Goal: Information Seeking & Learning: Learn about a topic

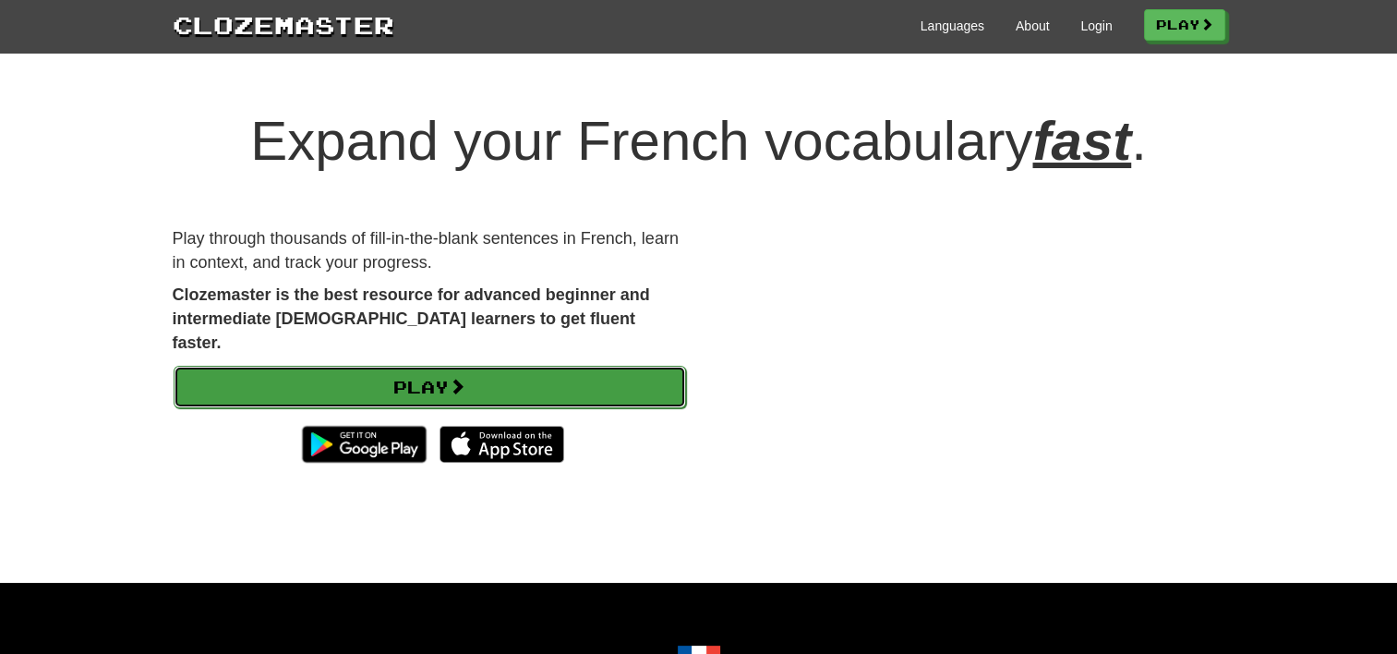
click at [429, 369] on link "Play" at bounding box center [430, 387] width 513 height 42
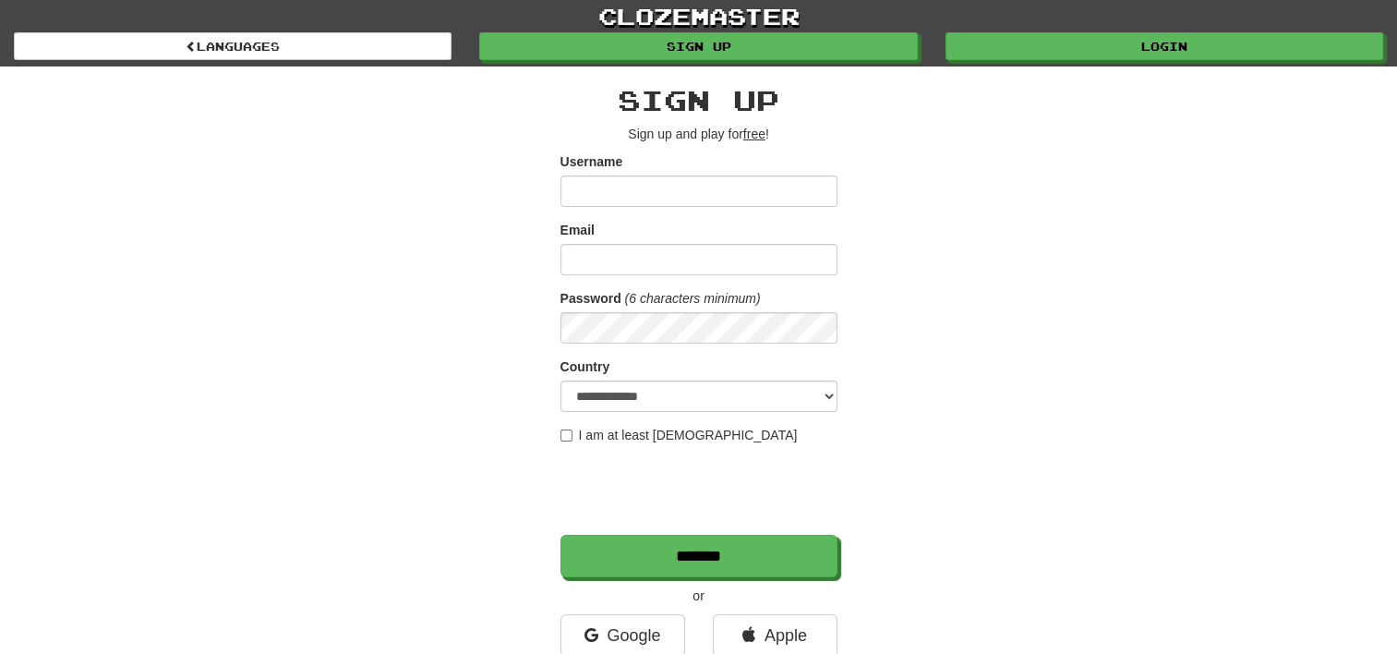
type input "*****"
click at [580, 258] on input "Email" at bounding box center [699, 259] width 277 height 31
type input "**********"
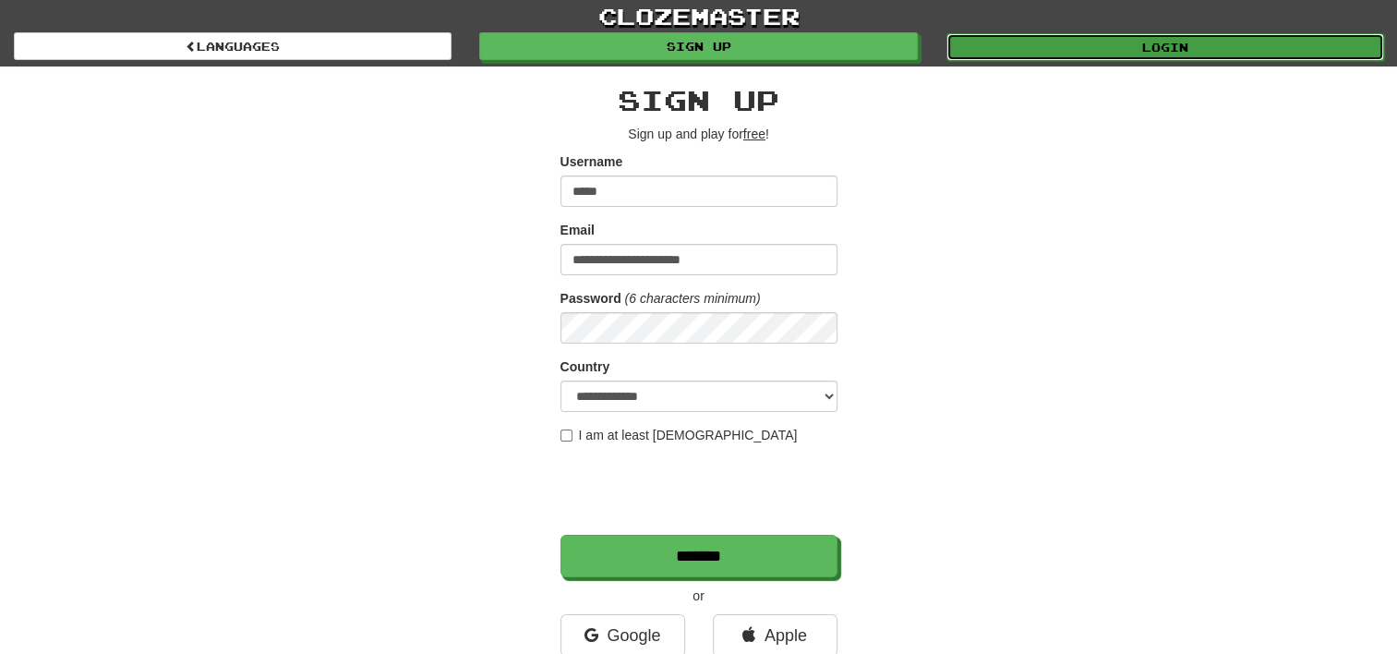
click at [1201, 48] on link "Login" at bounding box center [1166, 47] width 438 height 28
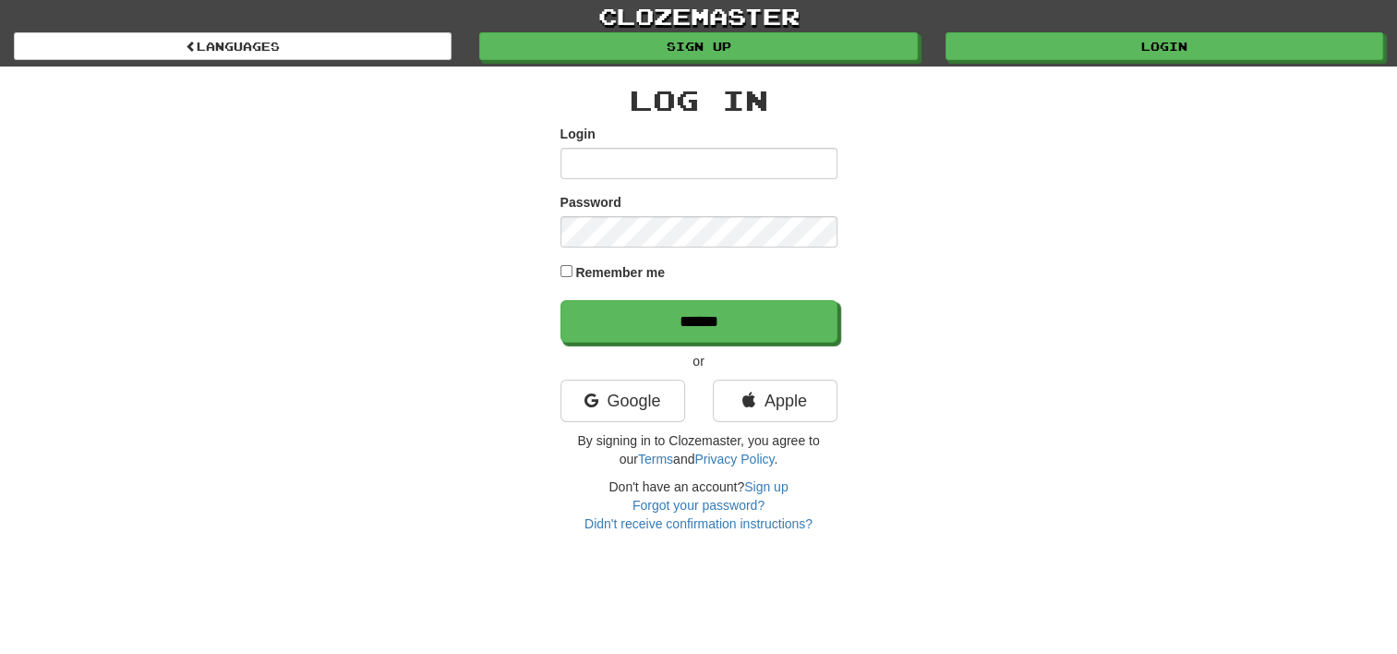
type input "*****"
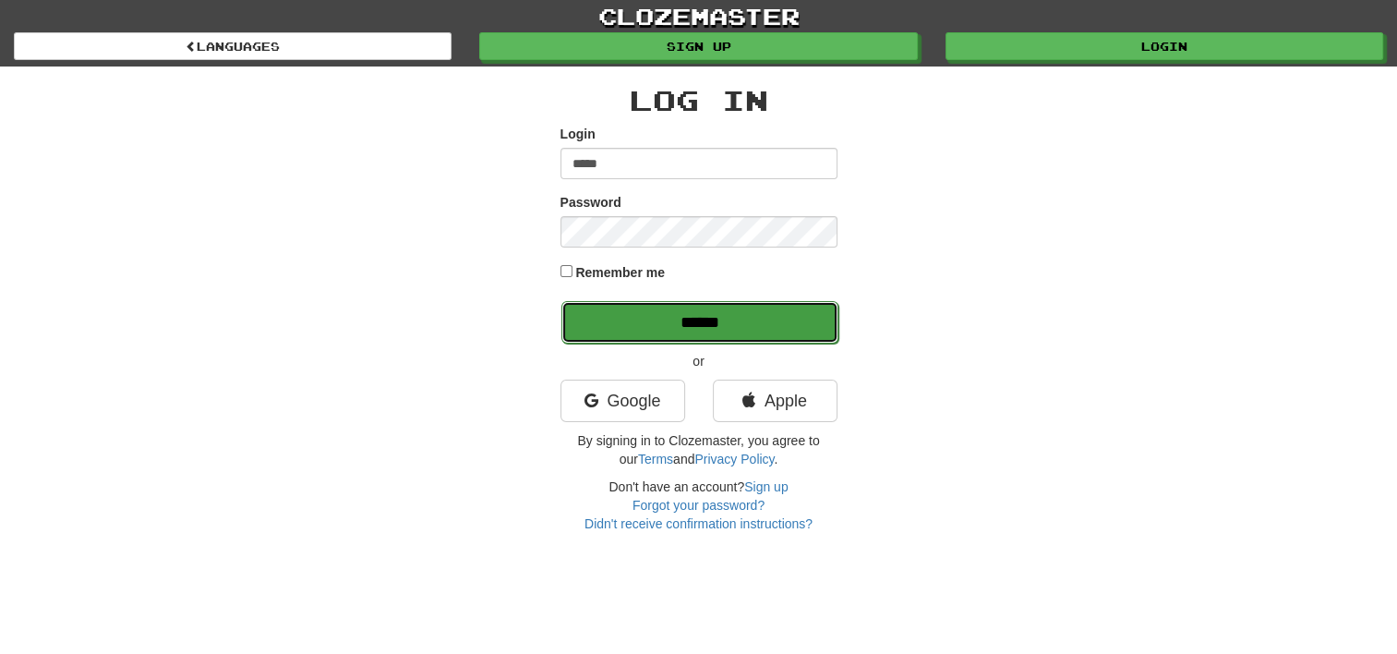
click at [635, 321] on input "******" at bounding box center [700, 322] width 277 height 42
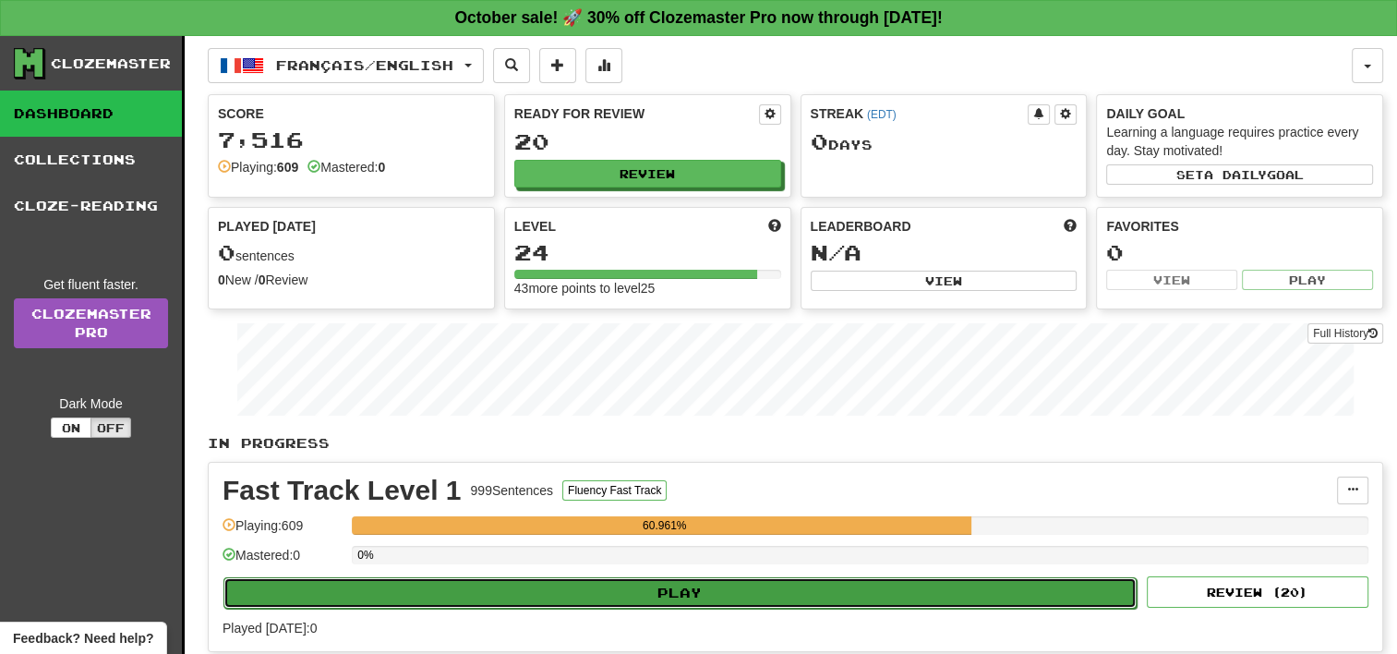
click at [694, 590] on button "Play" at bounding box center [680, 592] width 913 height 31
select select "**"
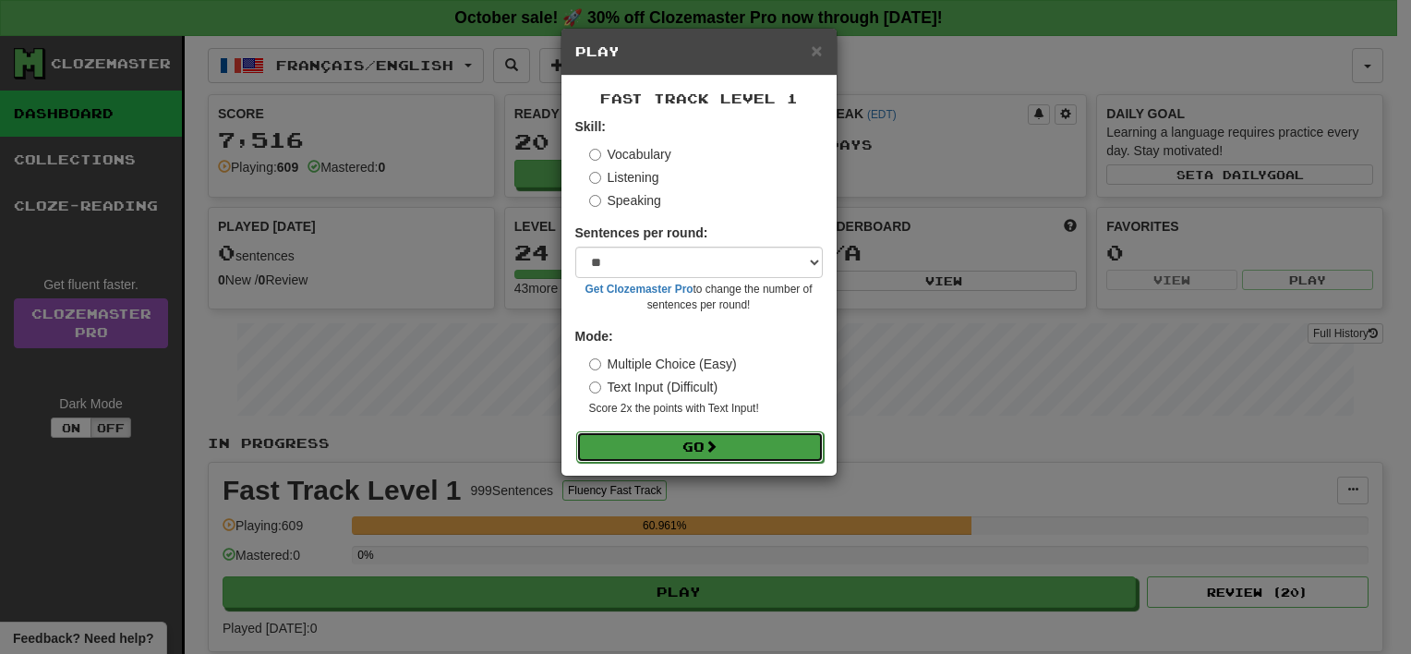
click at [702, 441] on button "Go" at bounding box center [700, 446] width 248 height 31
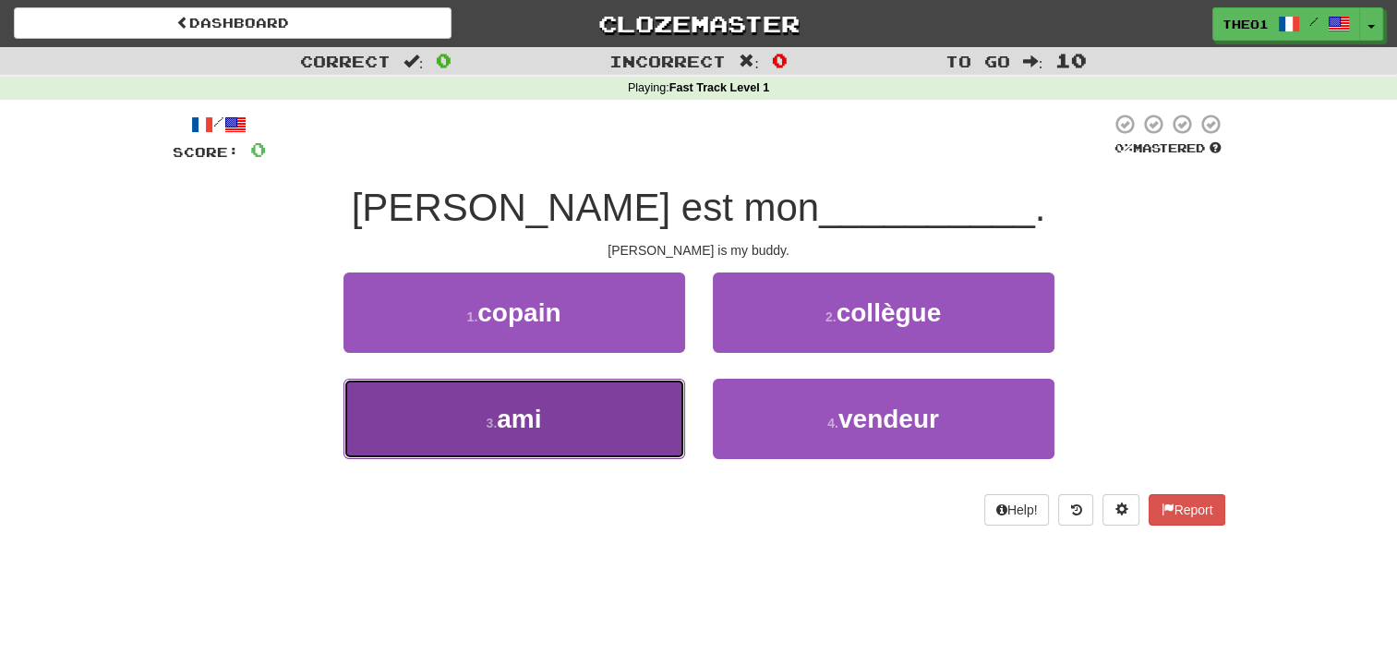
click at [553, 410] on button "3 . ami" at bounding box center [515, 419] width 342 height 80
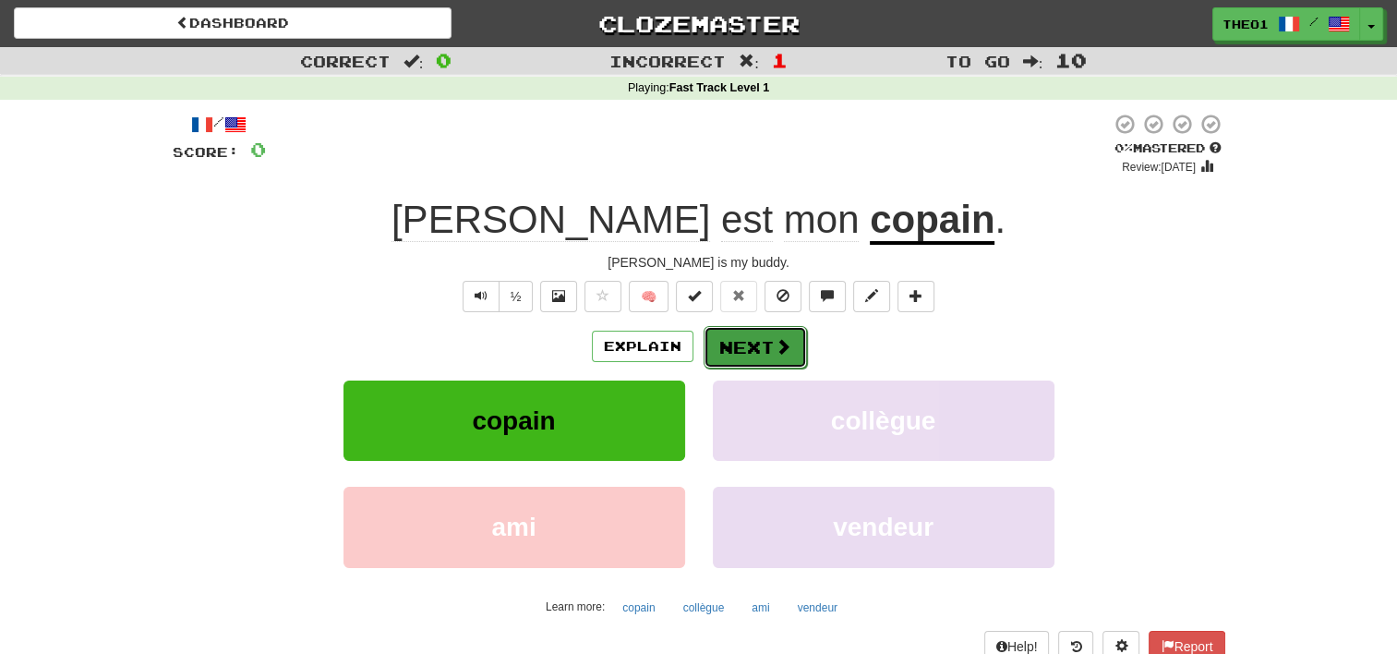
click at [768, 342] on button "Next" at bounding box center [755, 347] width 103 height 42
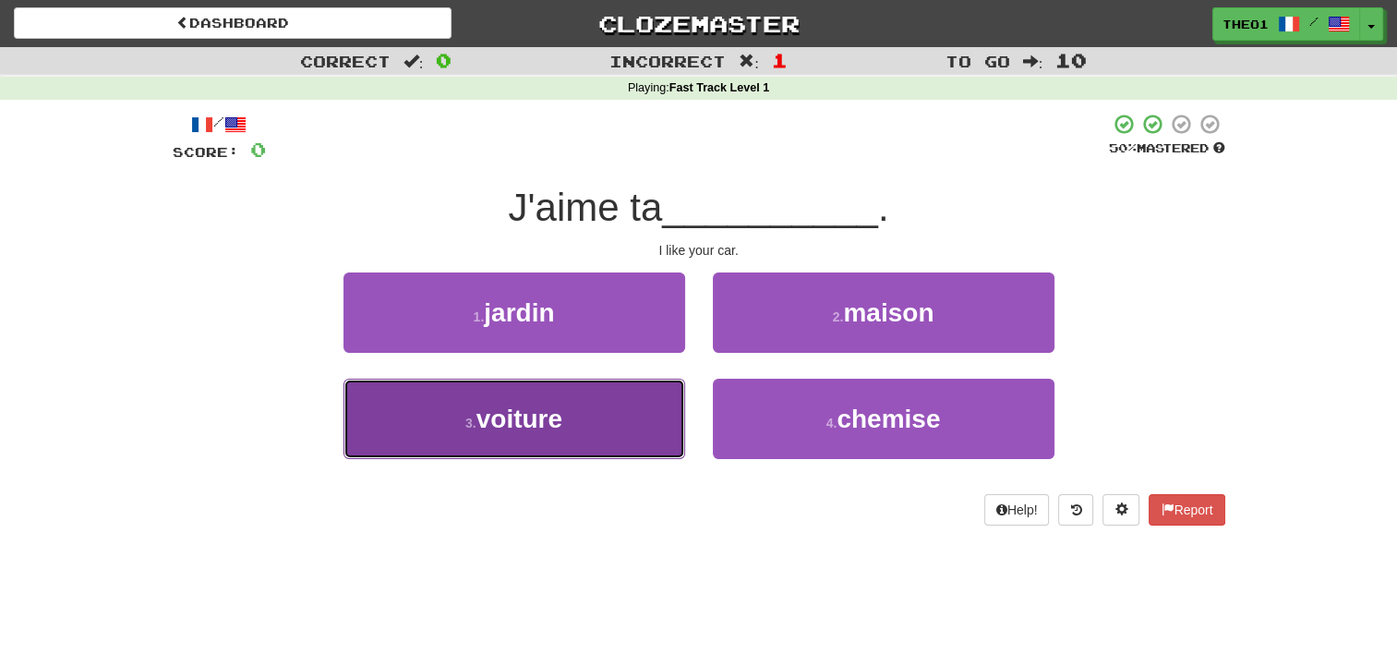
click at [598, 422] on button "3 . voiture" at bounding box center [515, 419] width 342 height 80
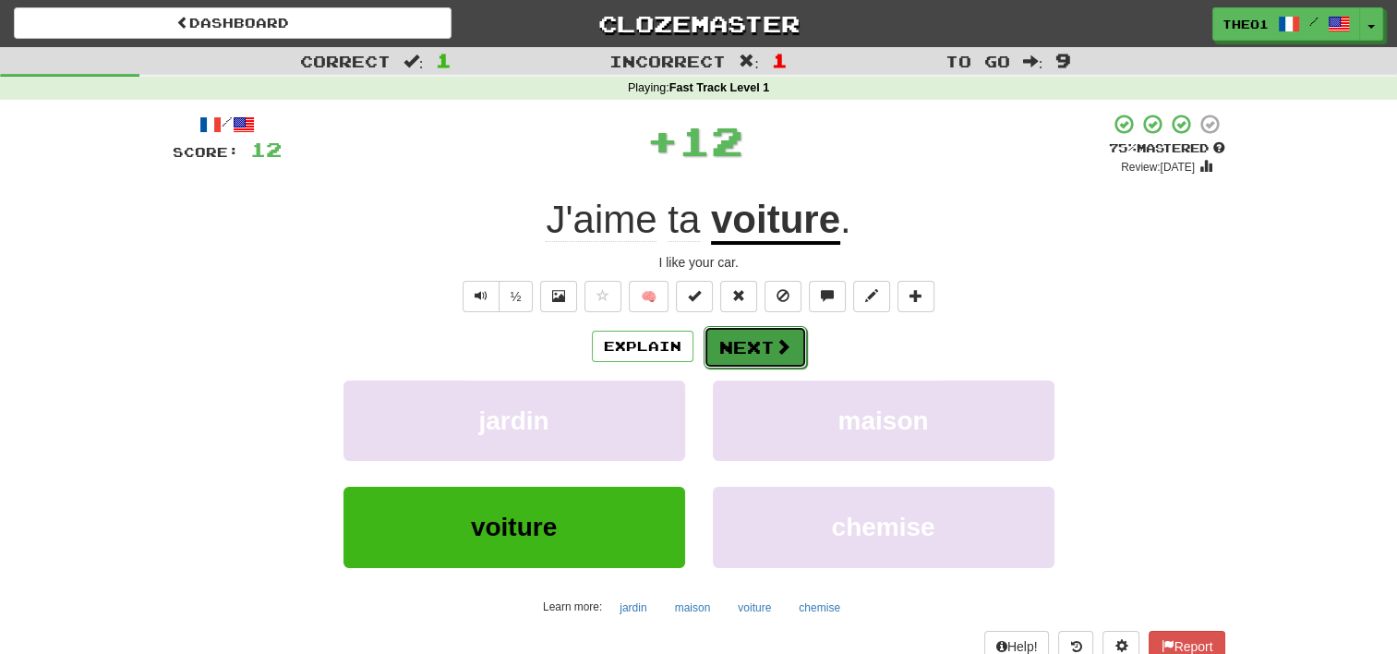
click at [765, 339] on button "Next" at bounding box center [755, 347] width 103 height 42
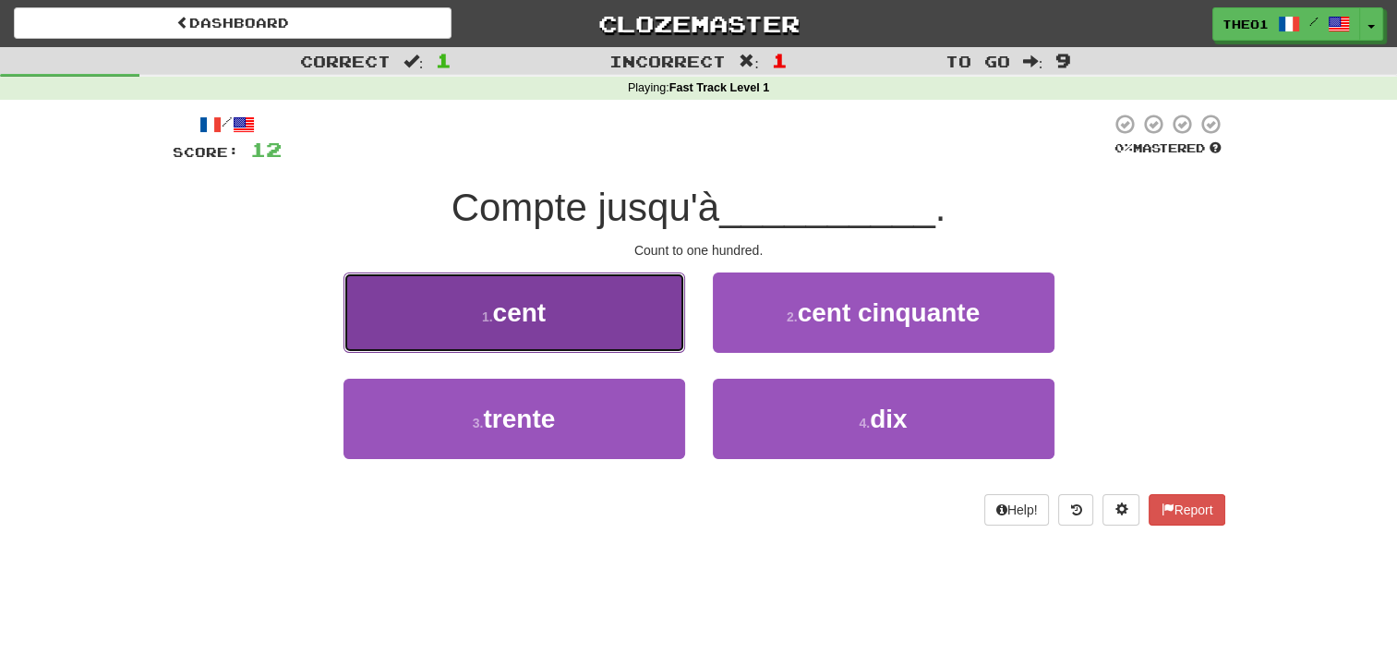
click at [595, 333] on button "1 . cent" at bounding box center [515, 312] width 342 height 80
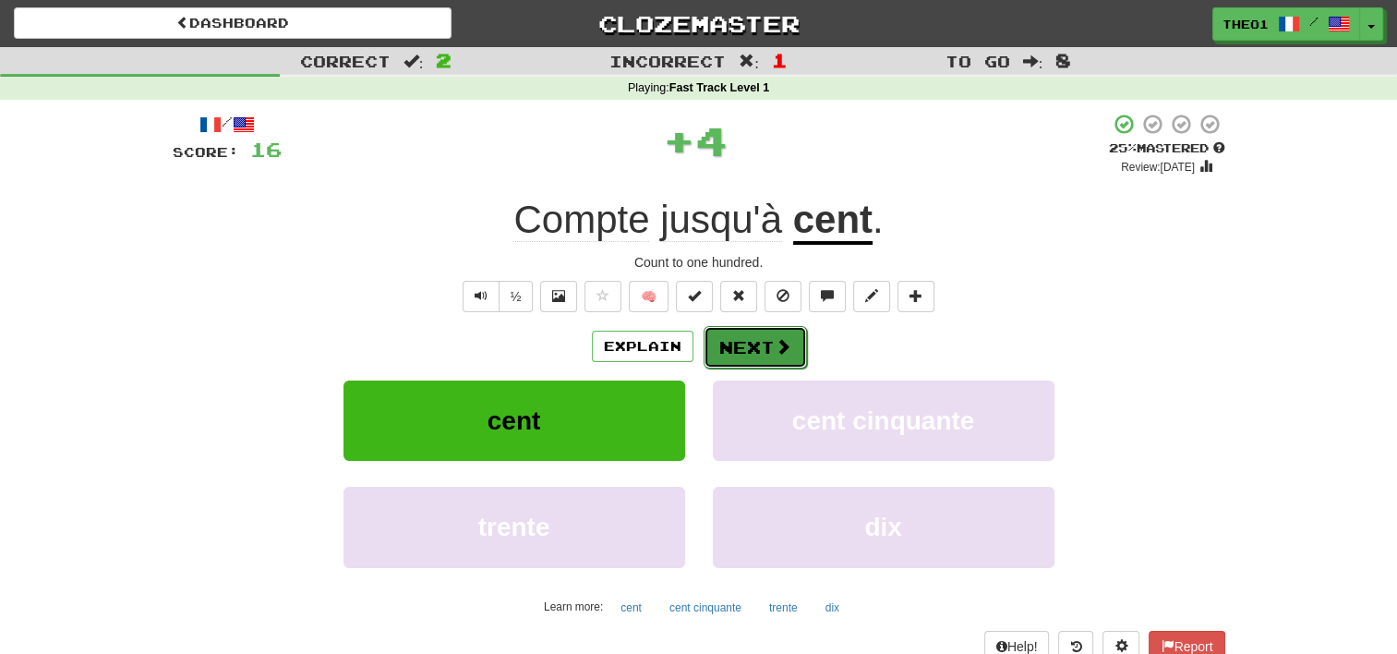
click at [740, 349] on button "Next" at bounding box center [755, 347] width 103 height 42
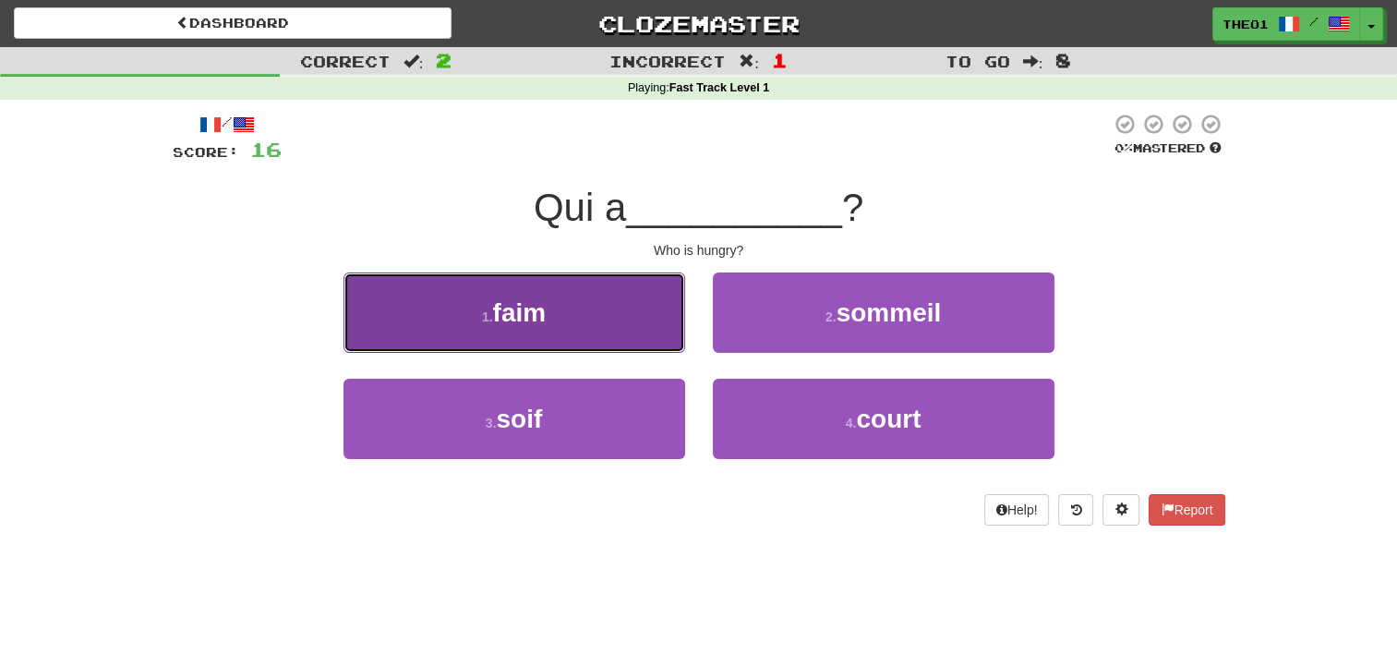
click at [585, 318] on button "1 . faim" at bounding box center [515, 312] width 342 height 80
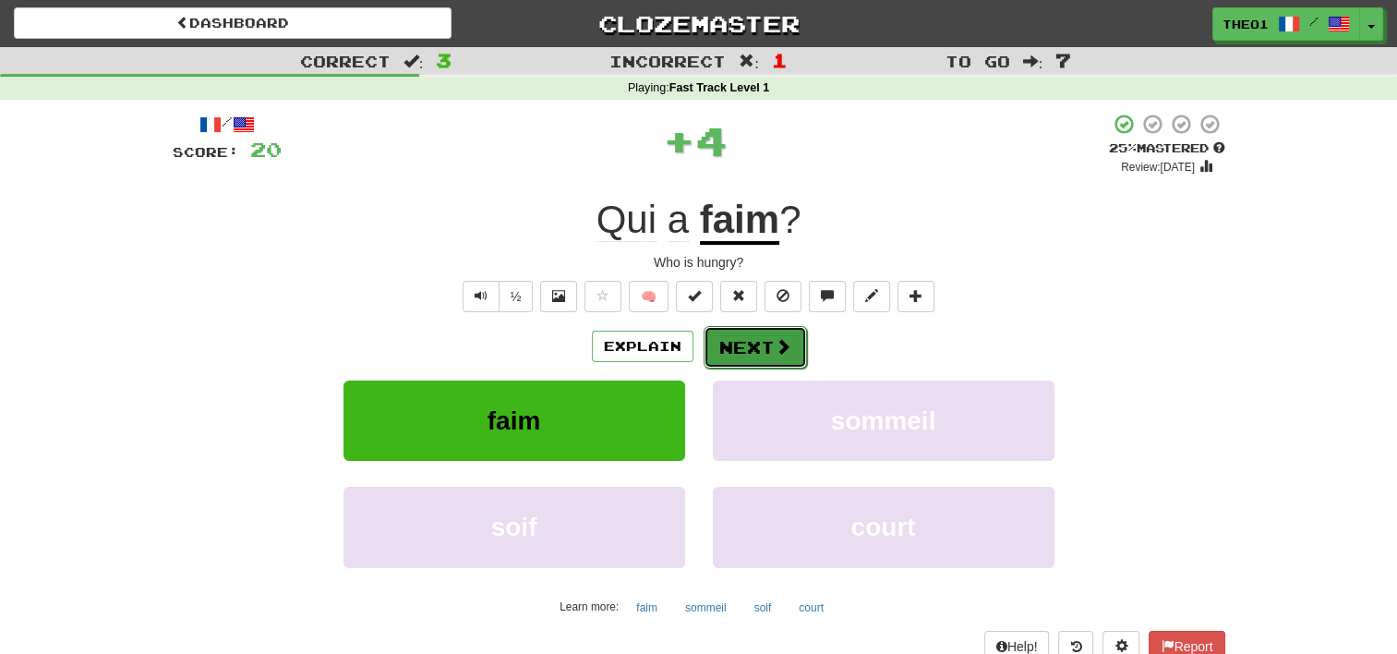
click at [725, 347] on button "Next" at bounding box center [755, 347] width 103 height 42
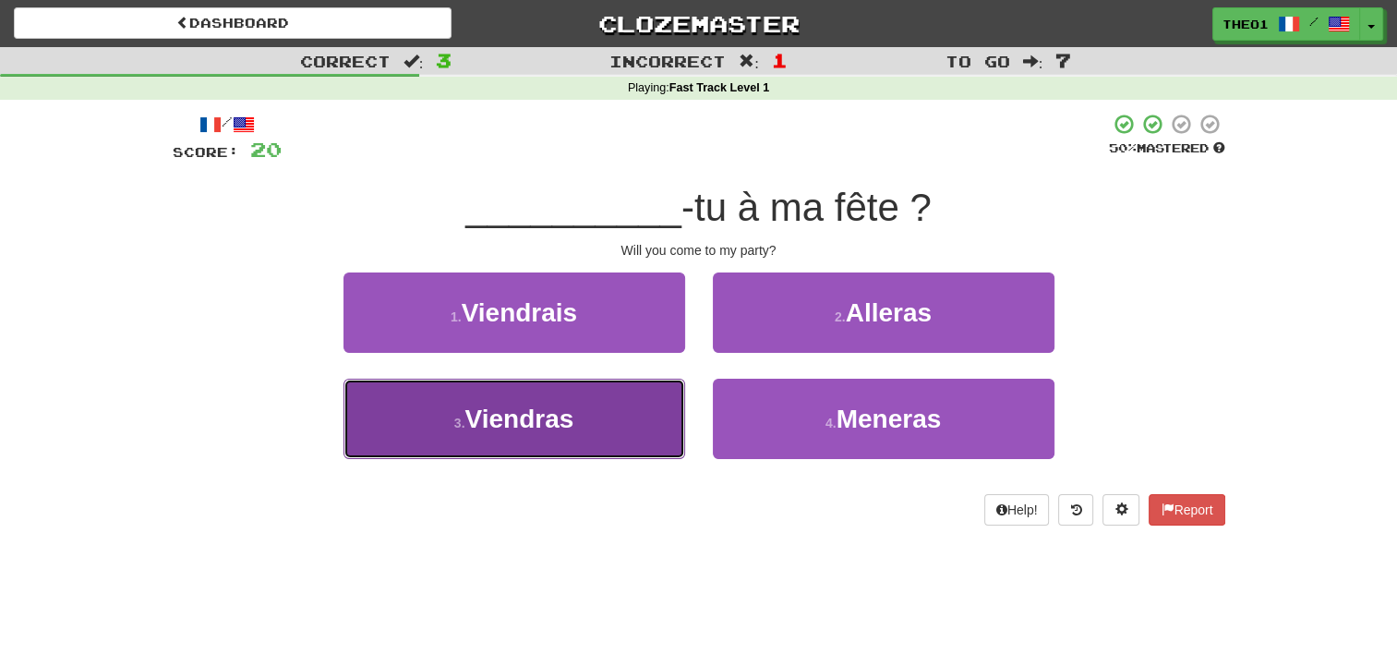
click at [562, 417] on span "Viendras" at bounding box center [519, 419] width 109 height 29
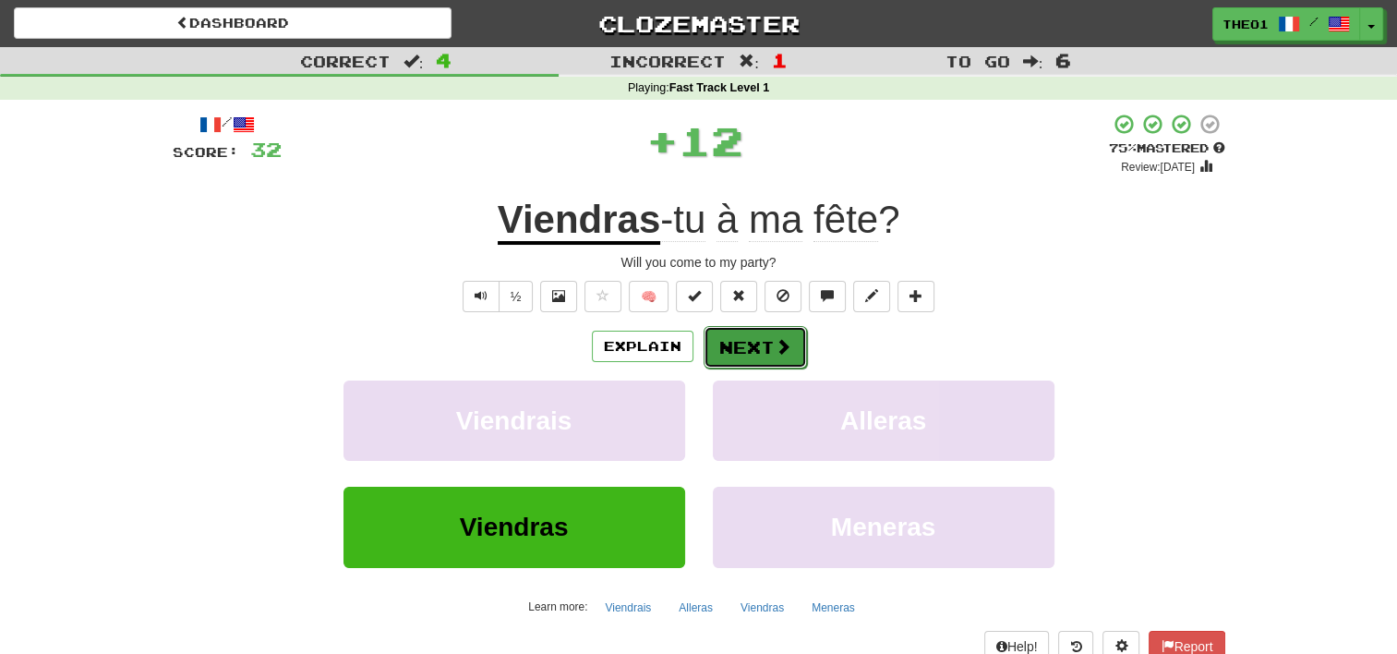
click at [754, 344] on button "Next" at bounding box center [755, 347] width 103 height 42
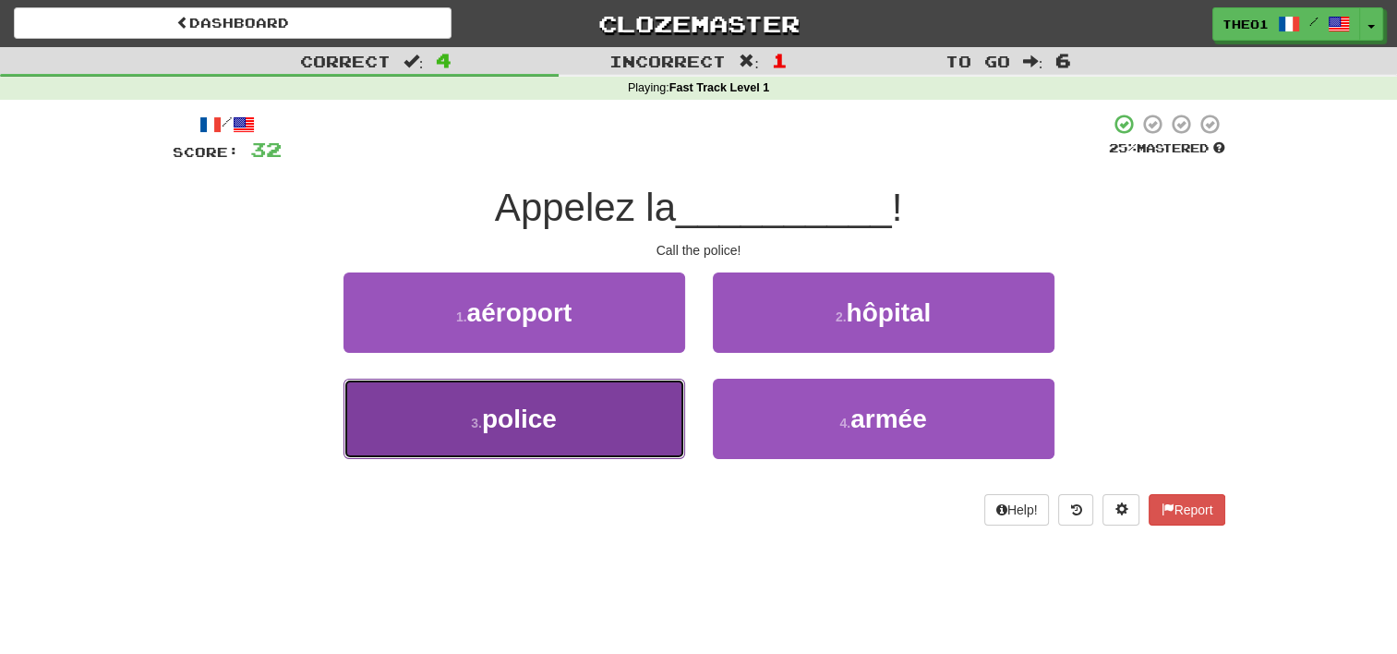
click at [565, 431] on button "3 . police" at bounding box center [515, 419] width 342 height 80
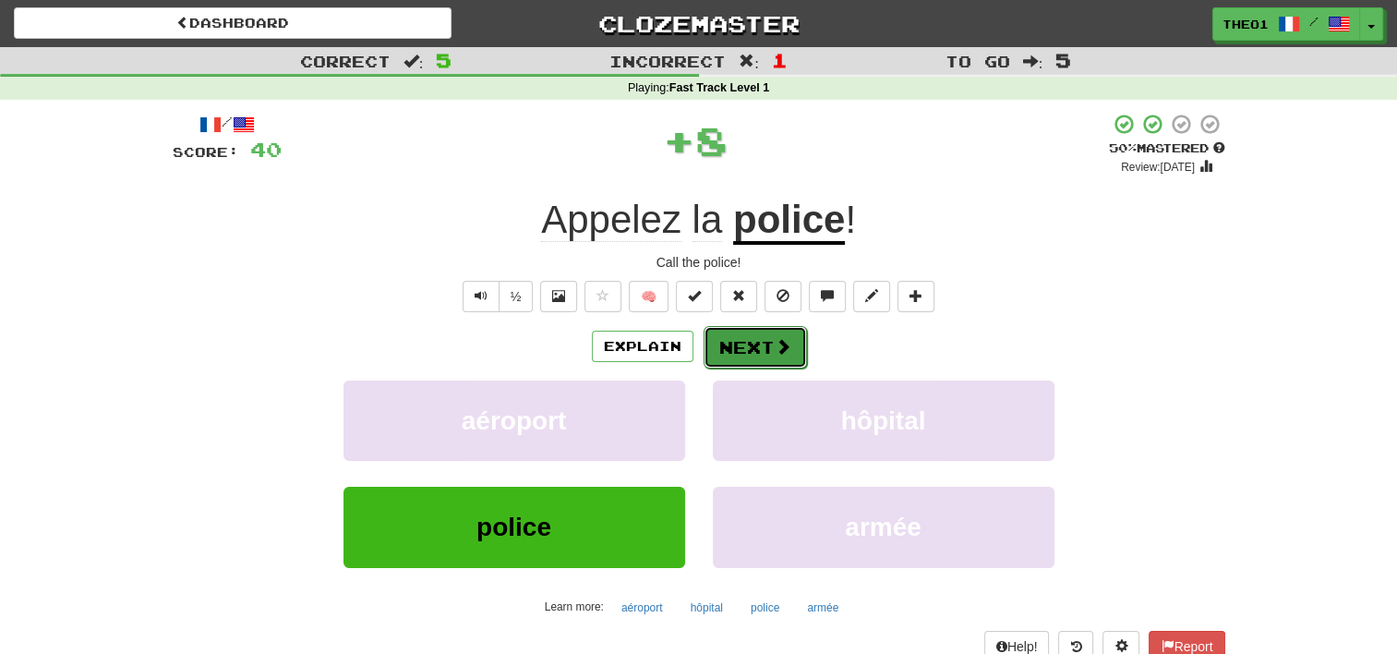
click at [752, 345] on button "Next" at bounding box center [755, 347] width 103 height 42
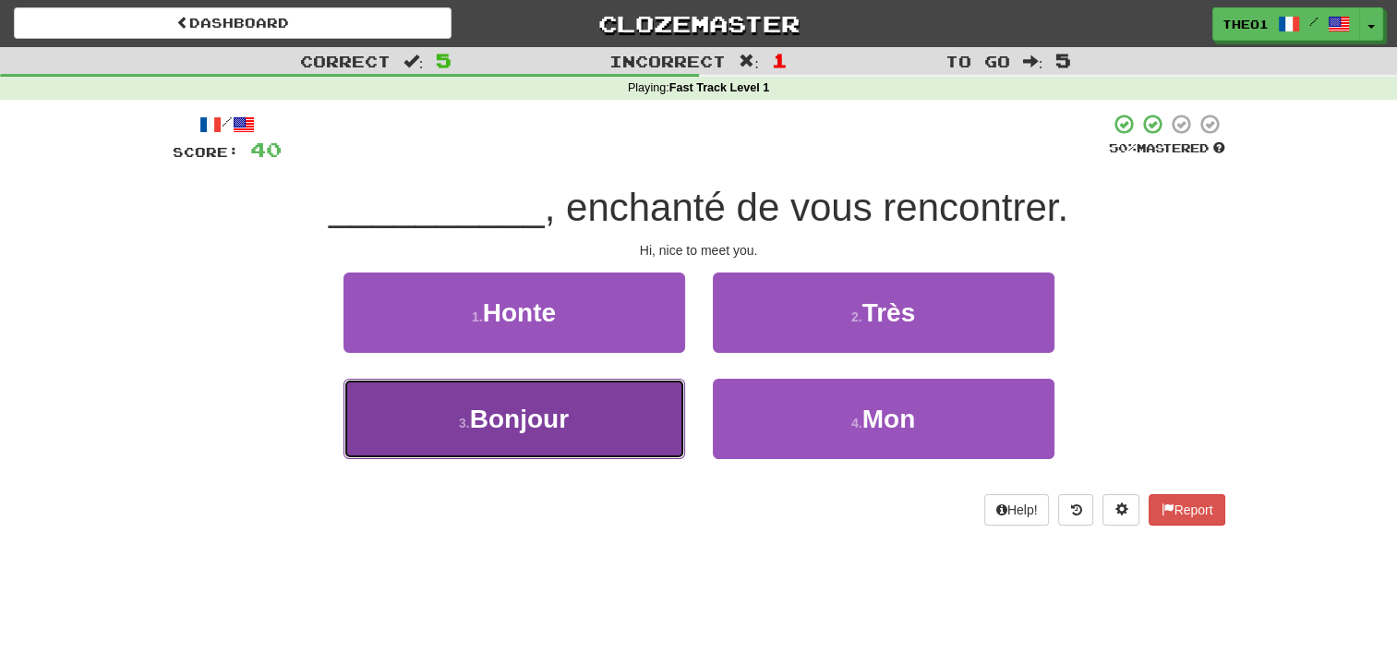
click at [577, 434] on button "3 . Bonjour" at bounding box center [515, 419] width 342 height 80
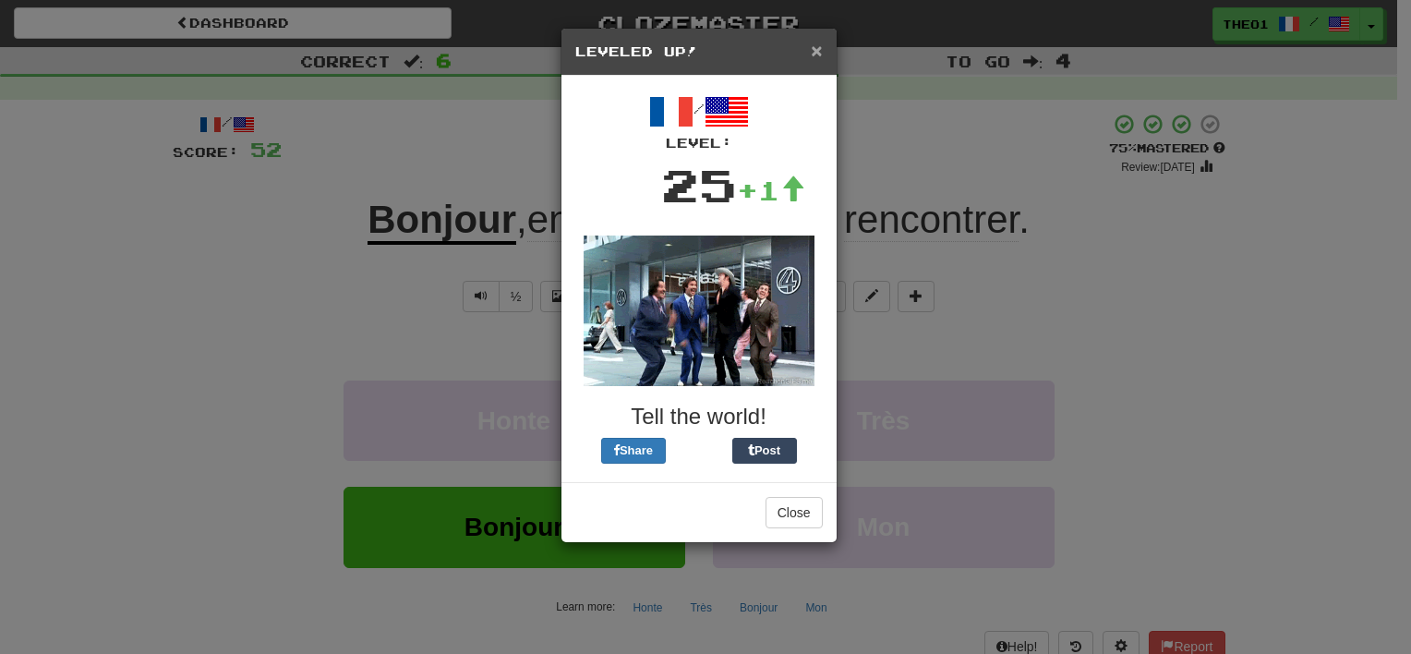
click at [821, 44] on span "×" at bounding box center [816, 50] width 11 height 21
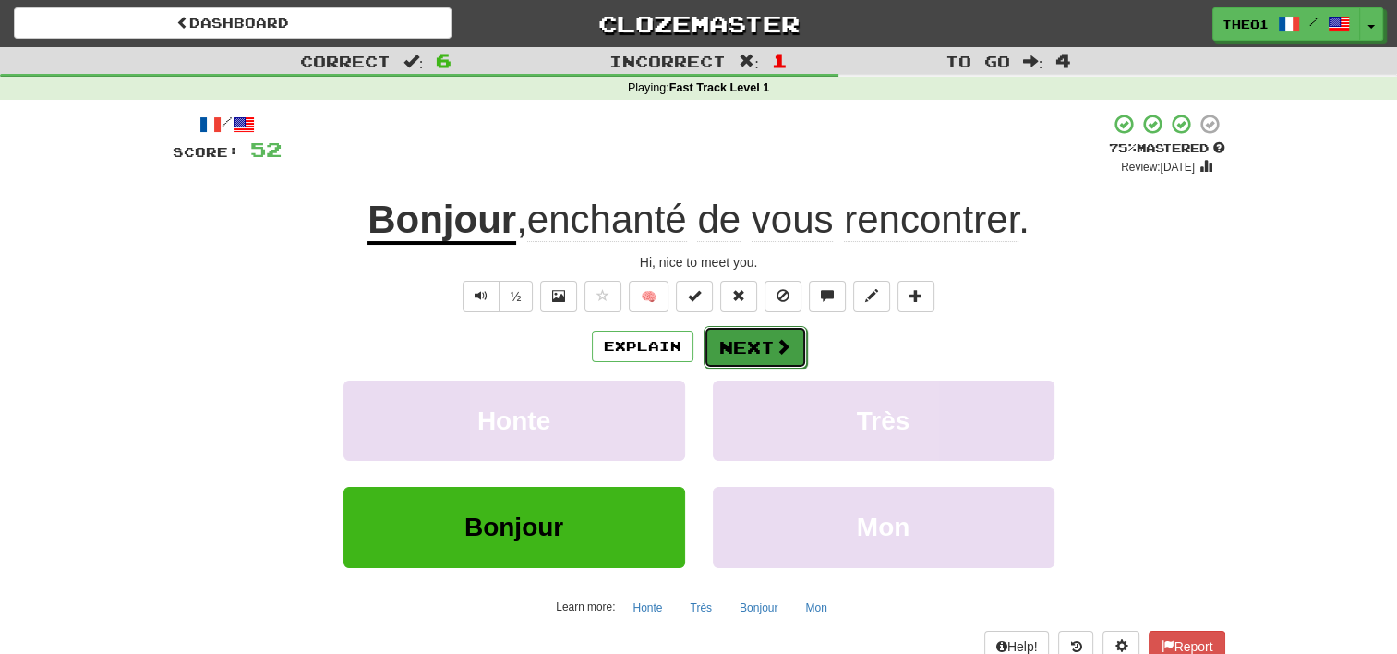
click at [753, 342] on button "Next" at bounding box center [755, 347] width 103 height 42
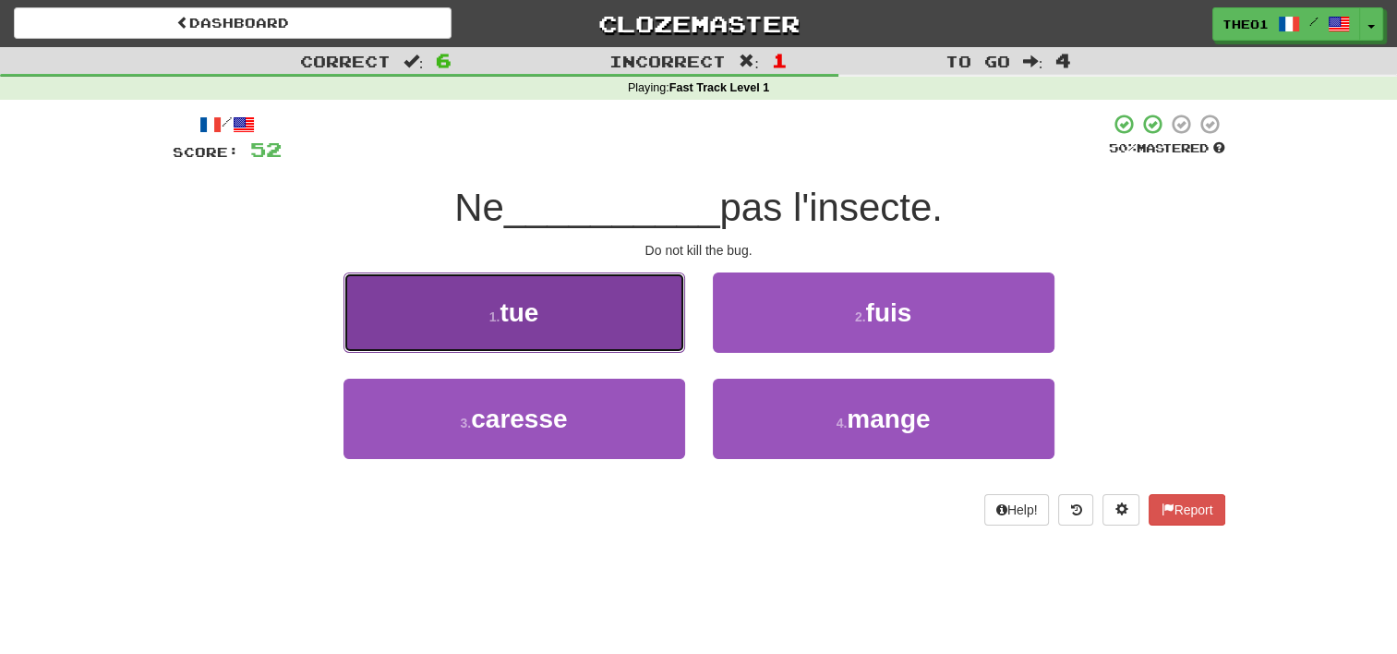
click at [591, 307] on button "1 . tue" at bounding box center [515, 312] width 342 height 80
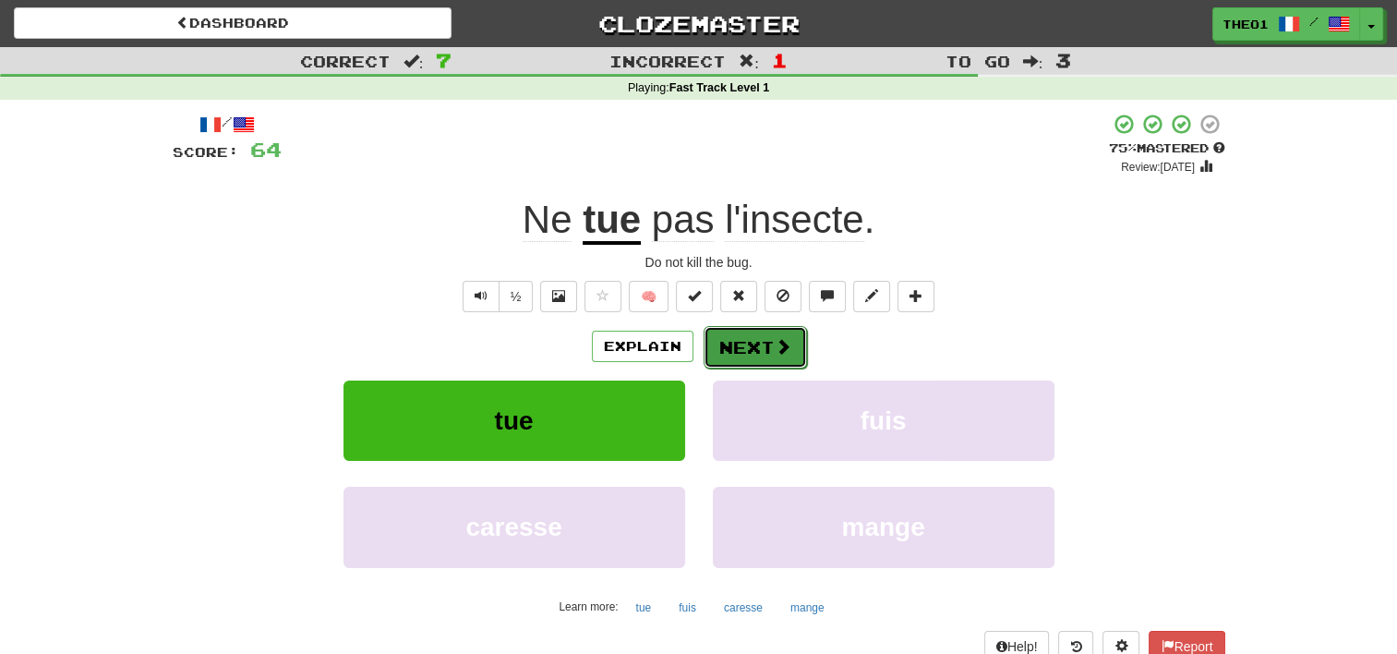
click at [748, 346] on button "Next" at bounding box center [755, 347] width 103 height 42
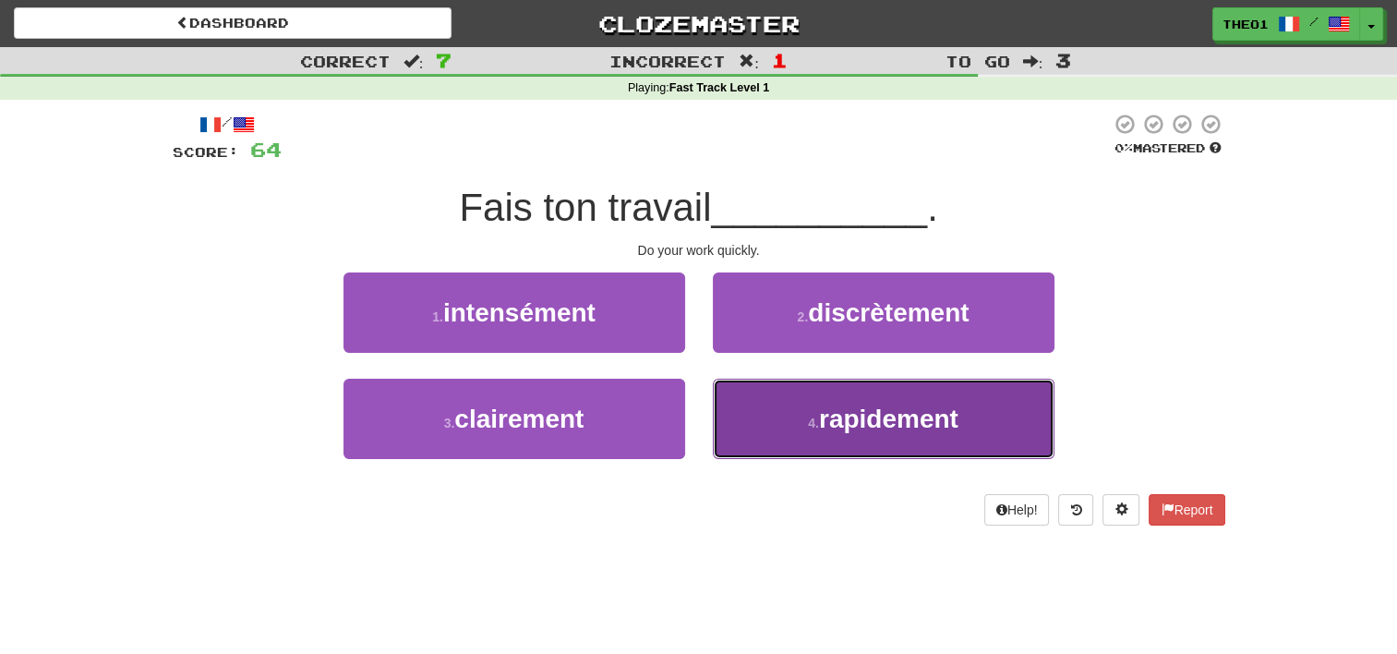
click at [779, 427] on button "4 . rapidement" at bounding box center [884, 419] width 342 height 80
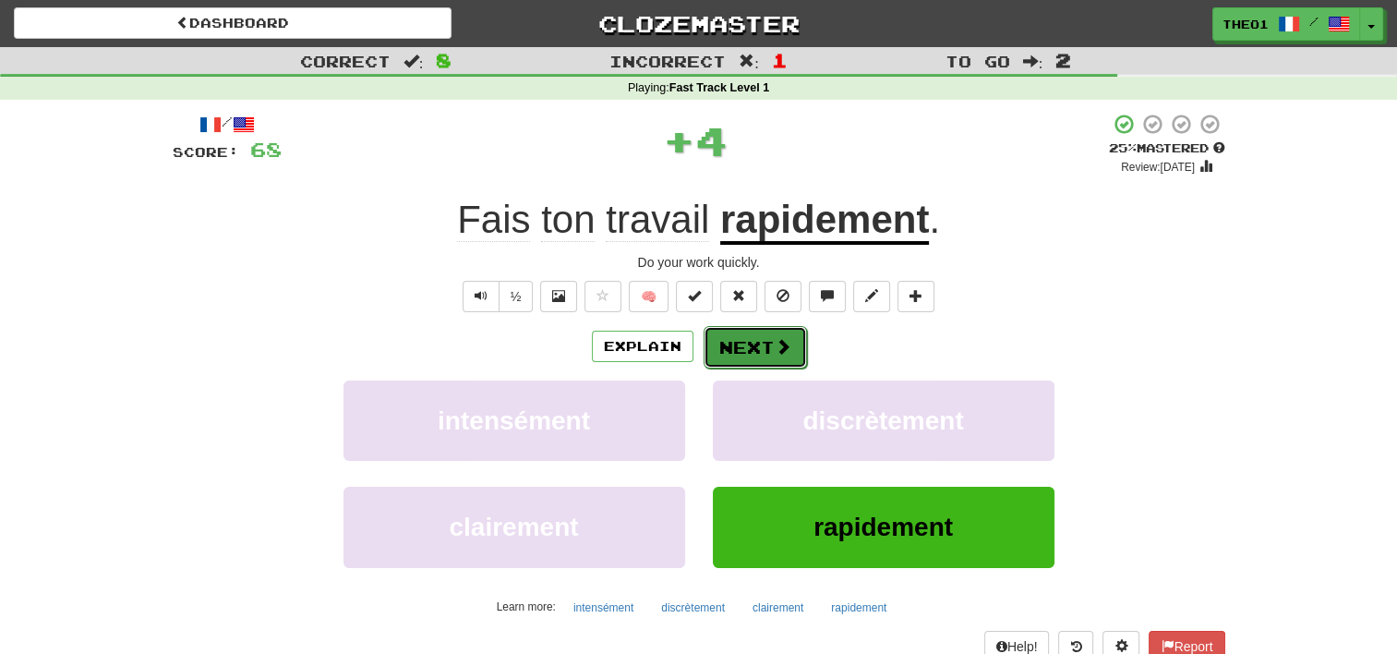
click at [758, 340] on button "Next" at bounding box center [755, 347] width 103 height 42
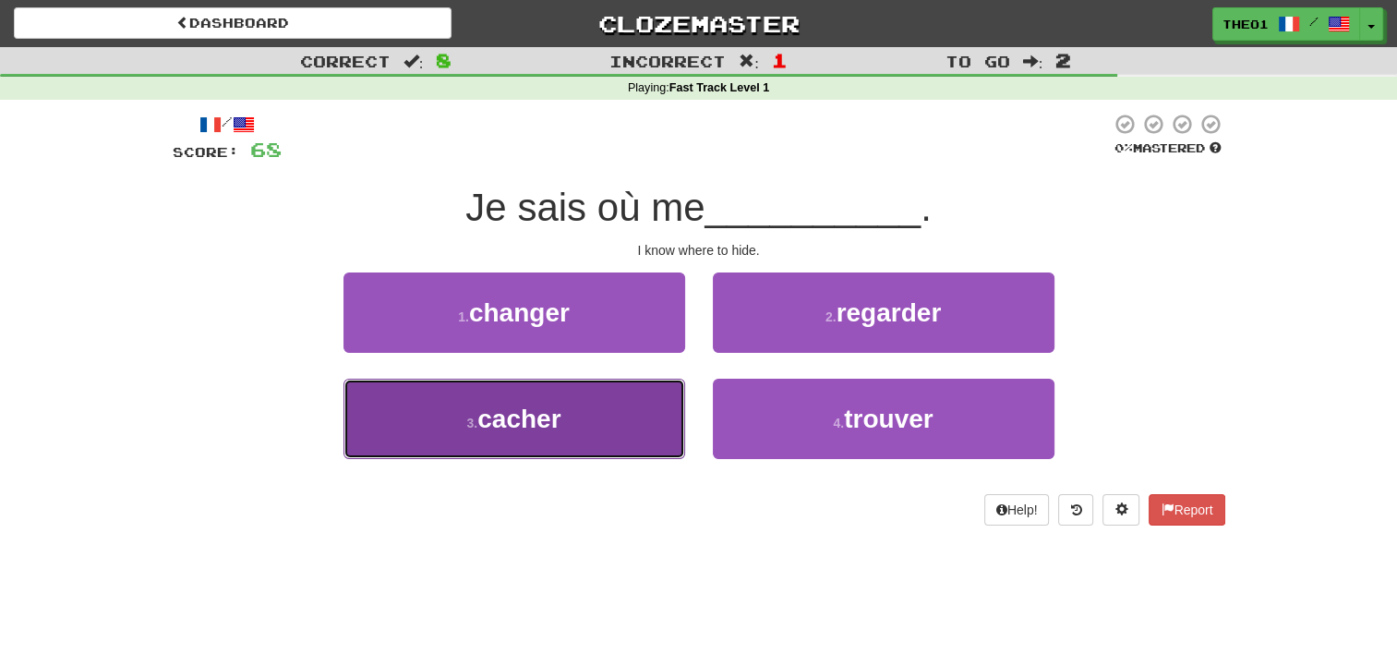
click at [581, 418] on button "3 . cacher" at bounding box center [515, 419] width 342 height 80
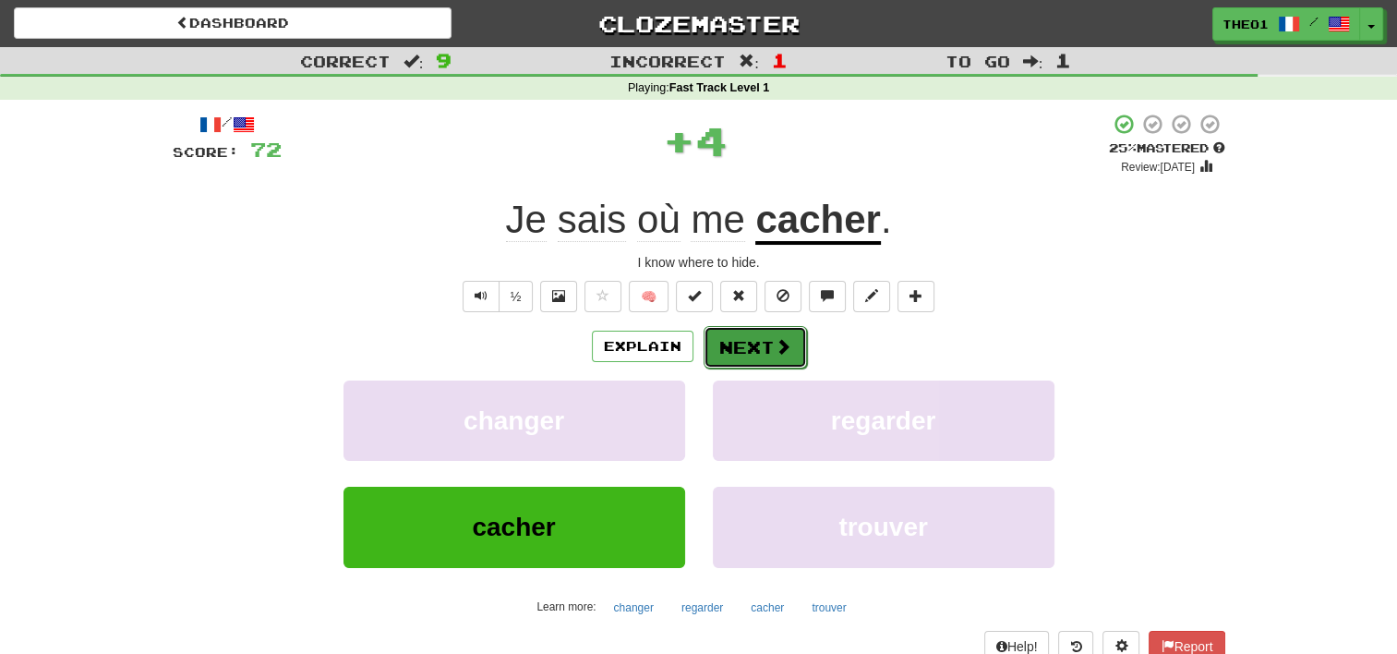
click at [750, 343] on button "Next" at bounding box center [755, 347] width 103 height 42
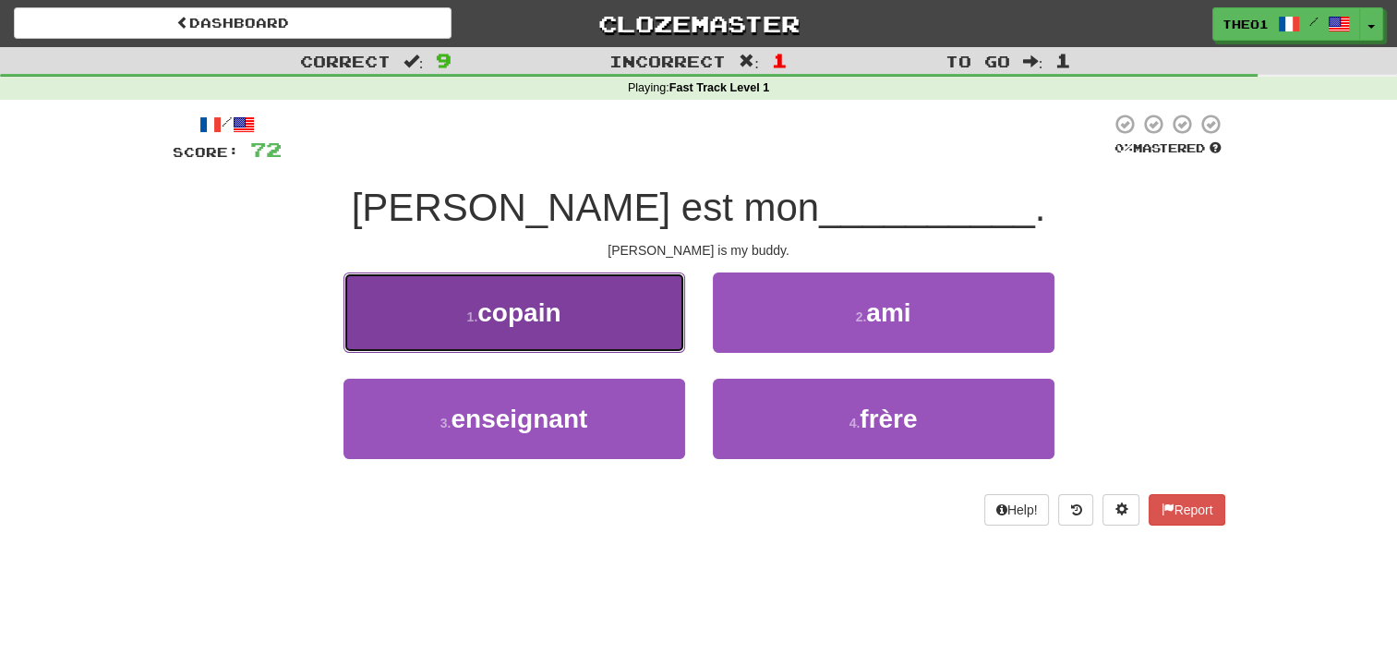
click at [587, 326] on button "1 . copain" at bounding box center [515, 312] width 342 height 80
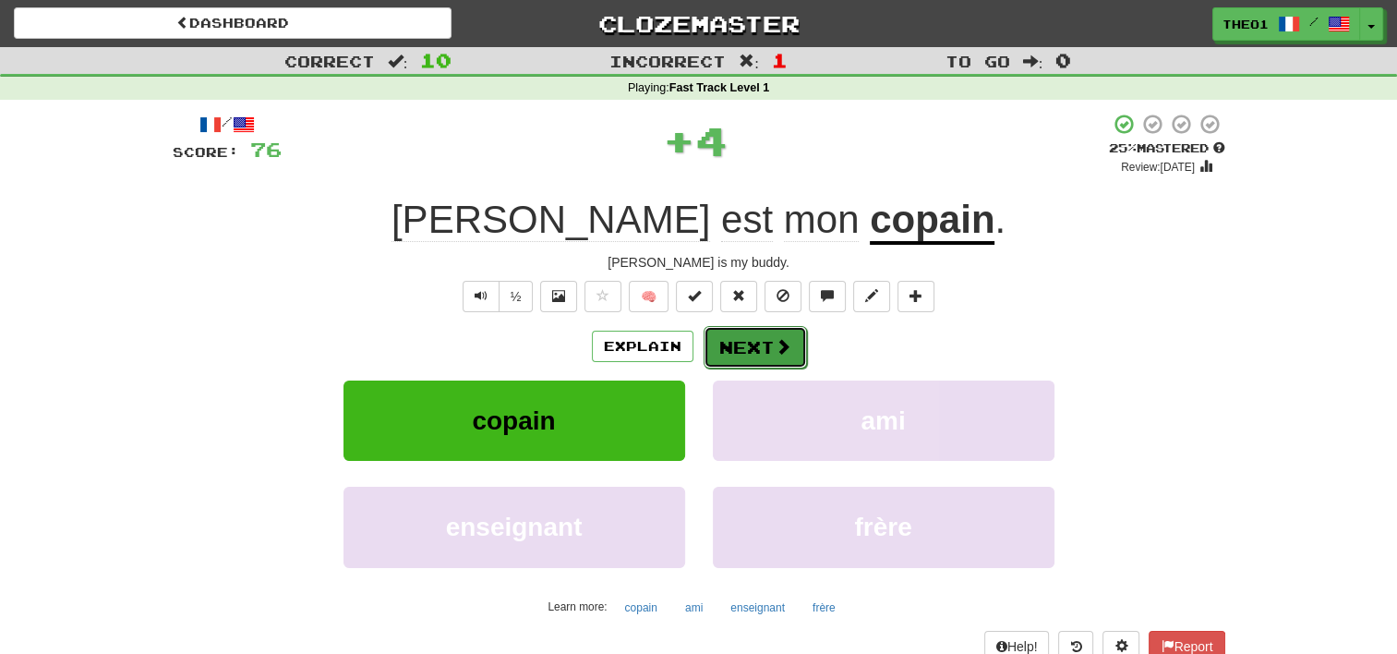
click at [755, 342] on button "Next" at bounding box center [755, 347] width 103 height 42
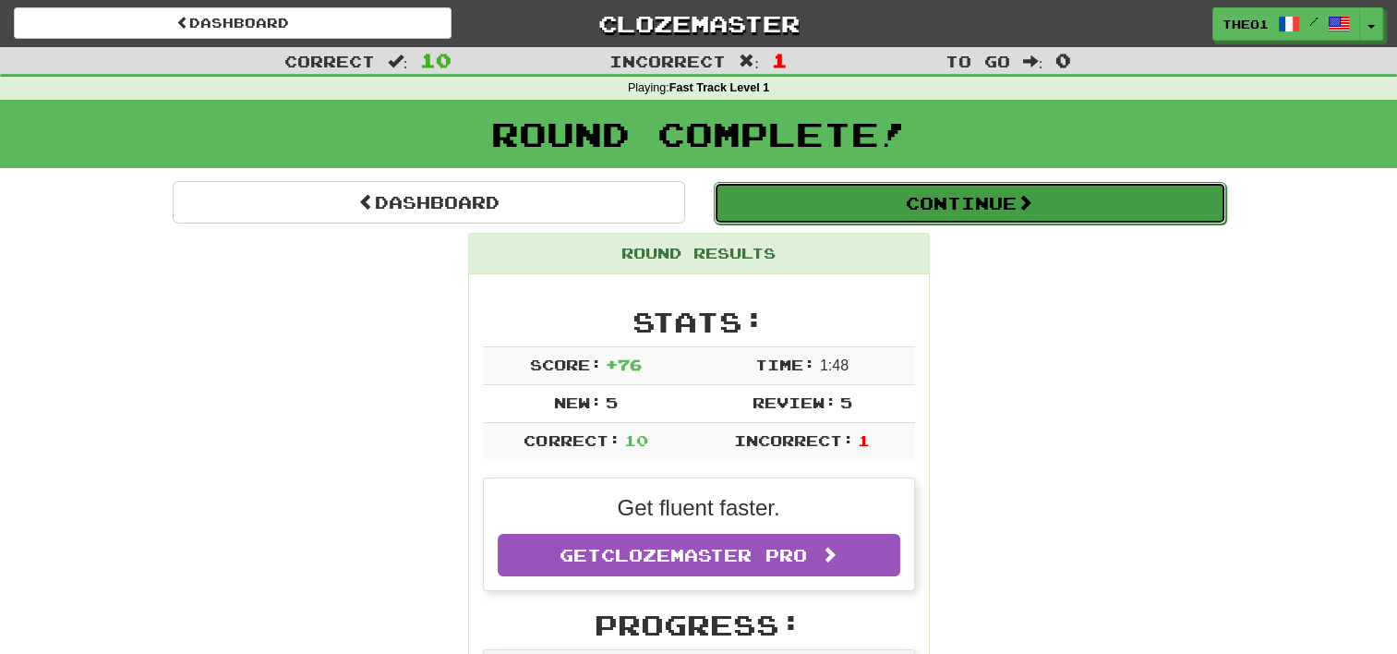
click at [911, 197] on button "Continue" at bounding box center [970, 203] width 513 height 42
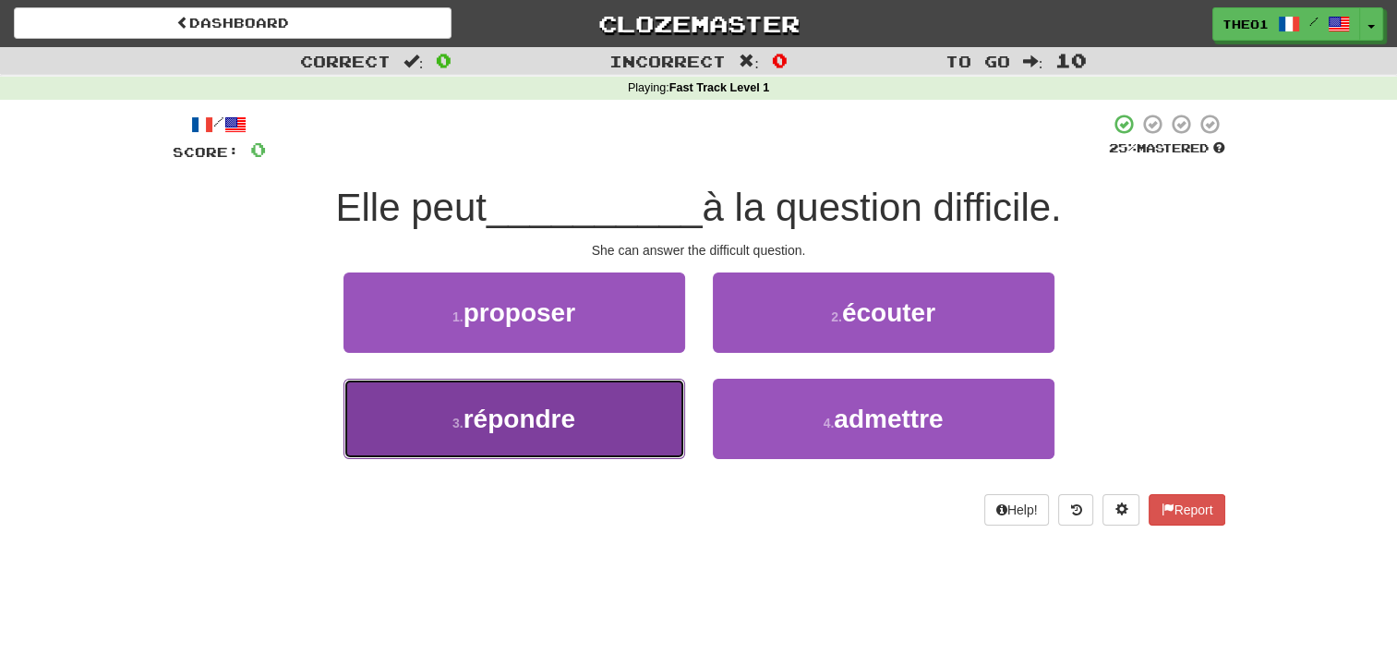
click at [587, 419] on button "3 . répondre" at bounding box center [515, 419] width 342 height 80
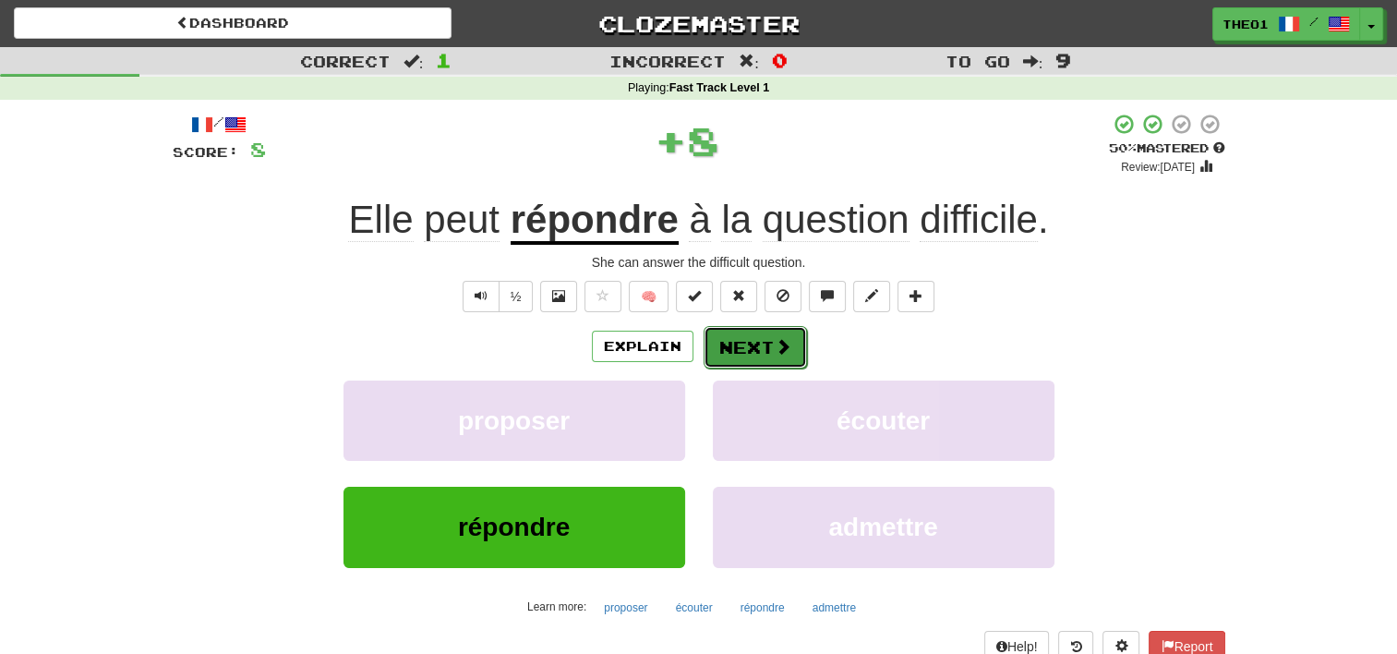
click at [754, 345] on button "Next" at bounding box center [755, 347] width 103 height 42
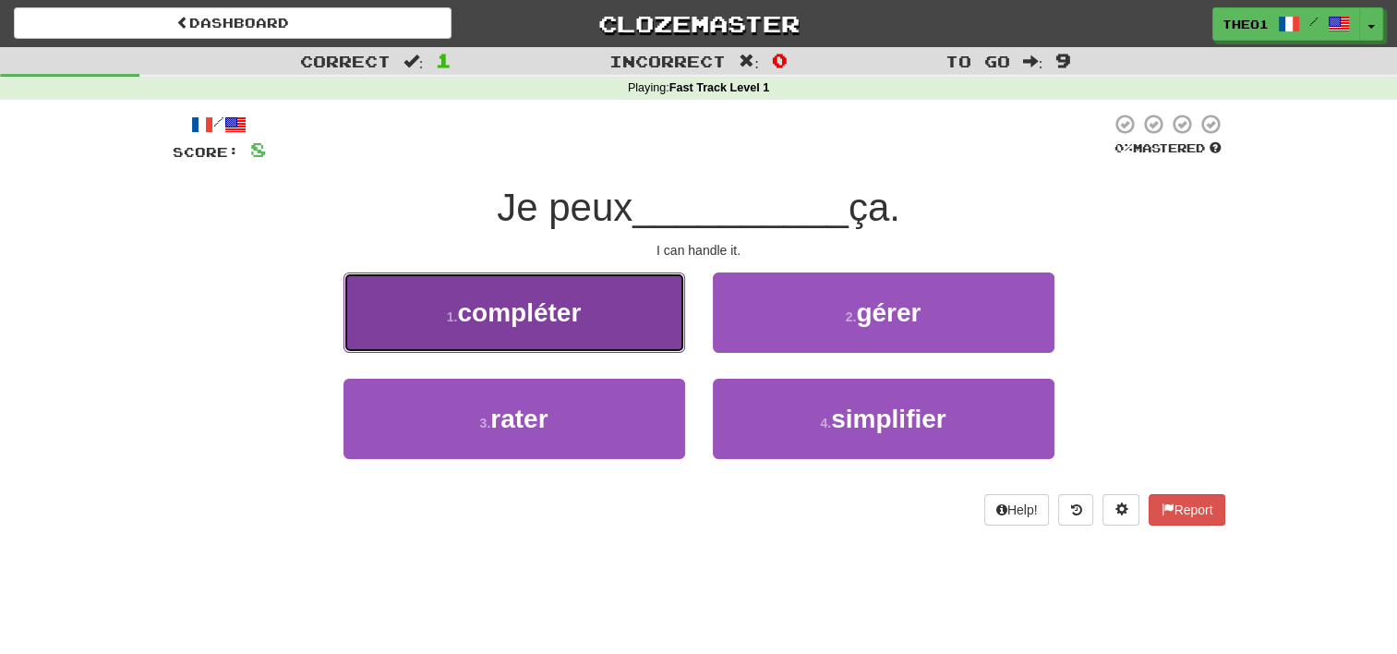
click at [617, 318] on button "1 . compléter" at bounding box center [515, 312] width 342 height 80
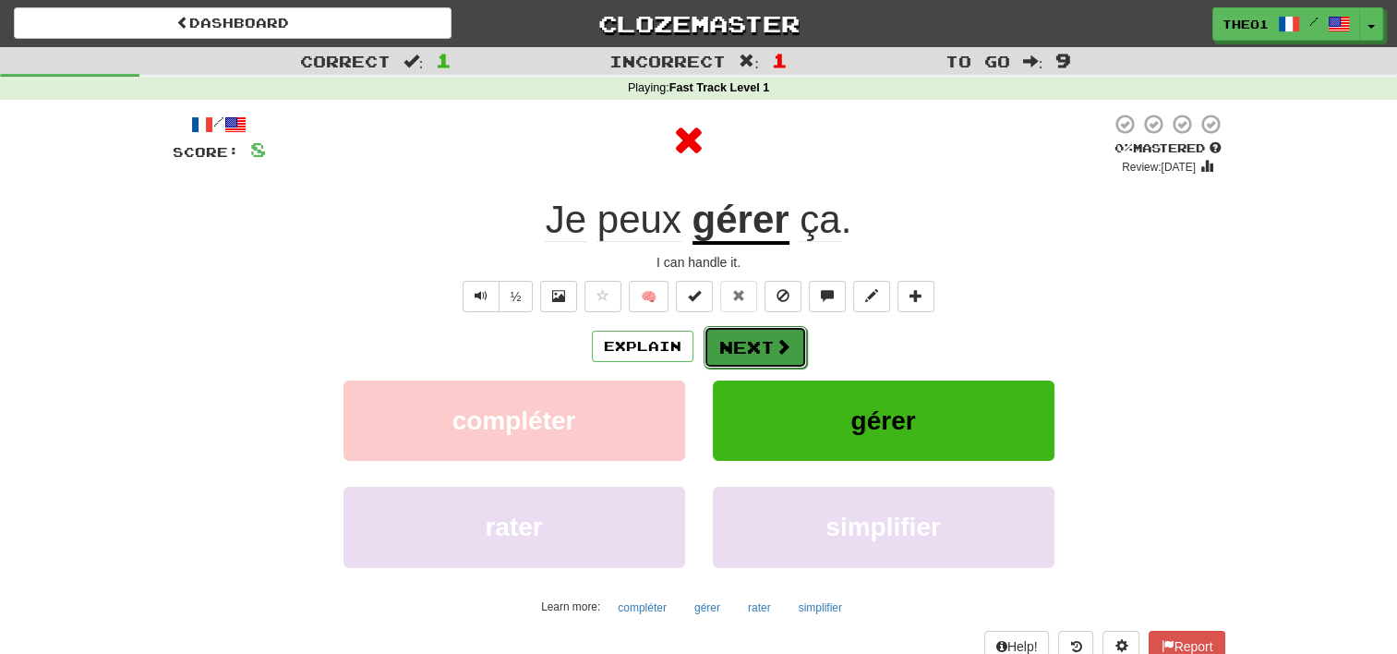
click at [750, 340] on button "Next" at bounding box center [755, 347] width 103 height 42
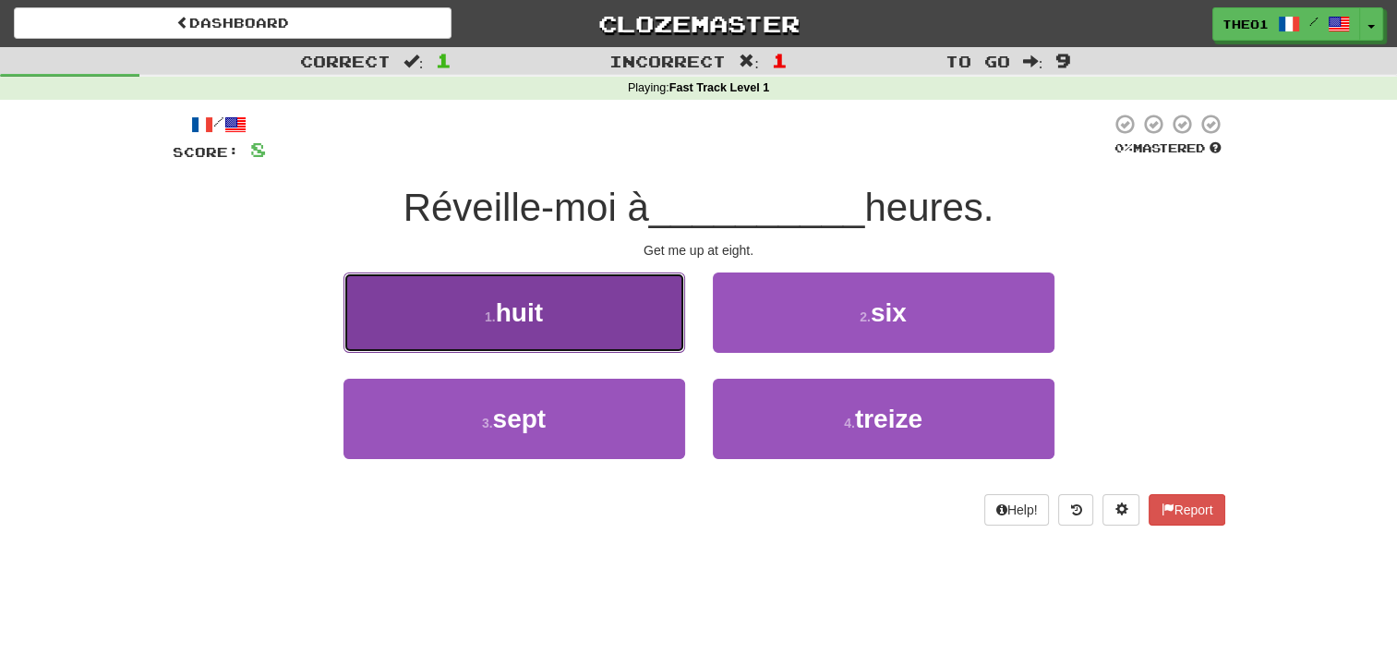
click at [596, 308] on button "1 . huit" at bounding box center [515, 312] width 342 height 80
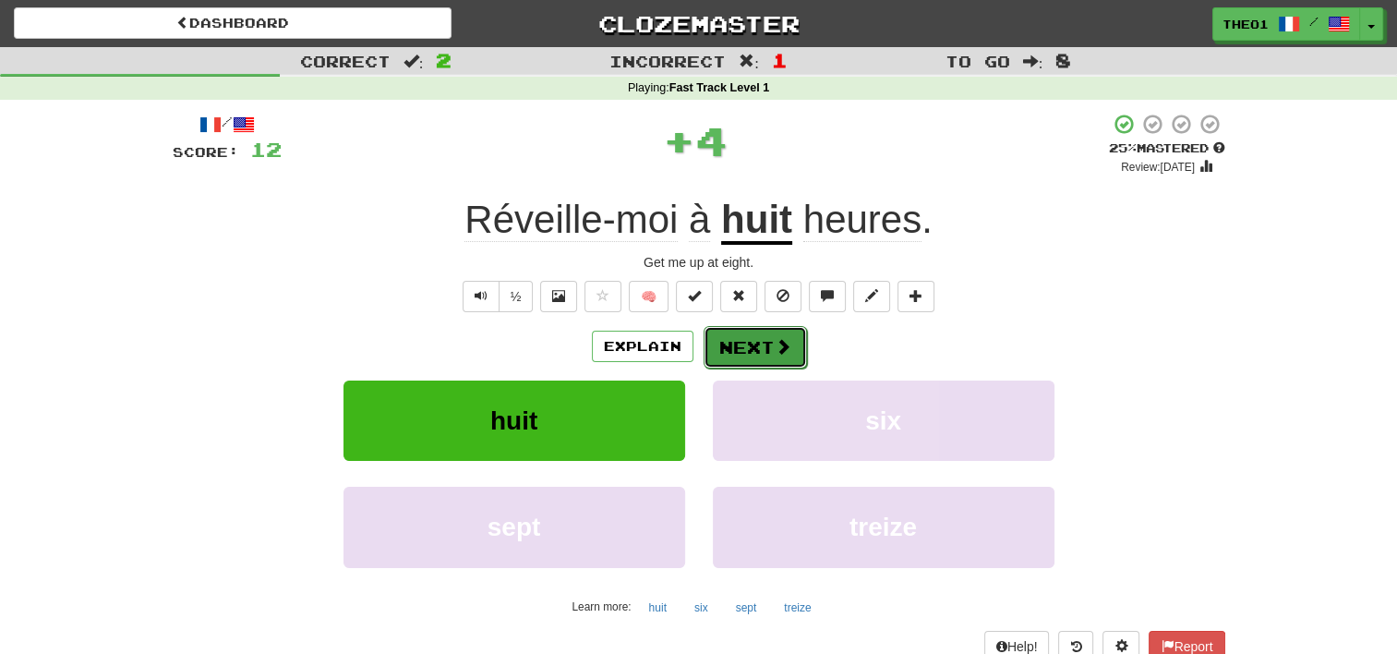
click at [754, 348] on button "Next" at bounding box center [755, 347] width 103 height 42
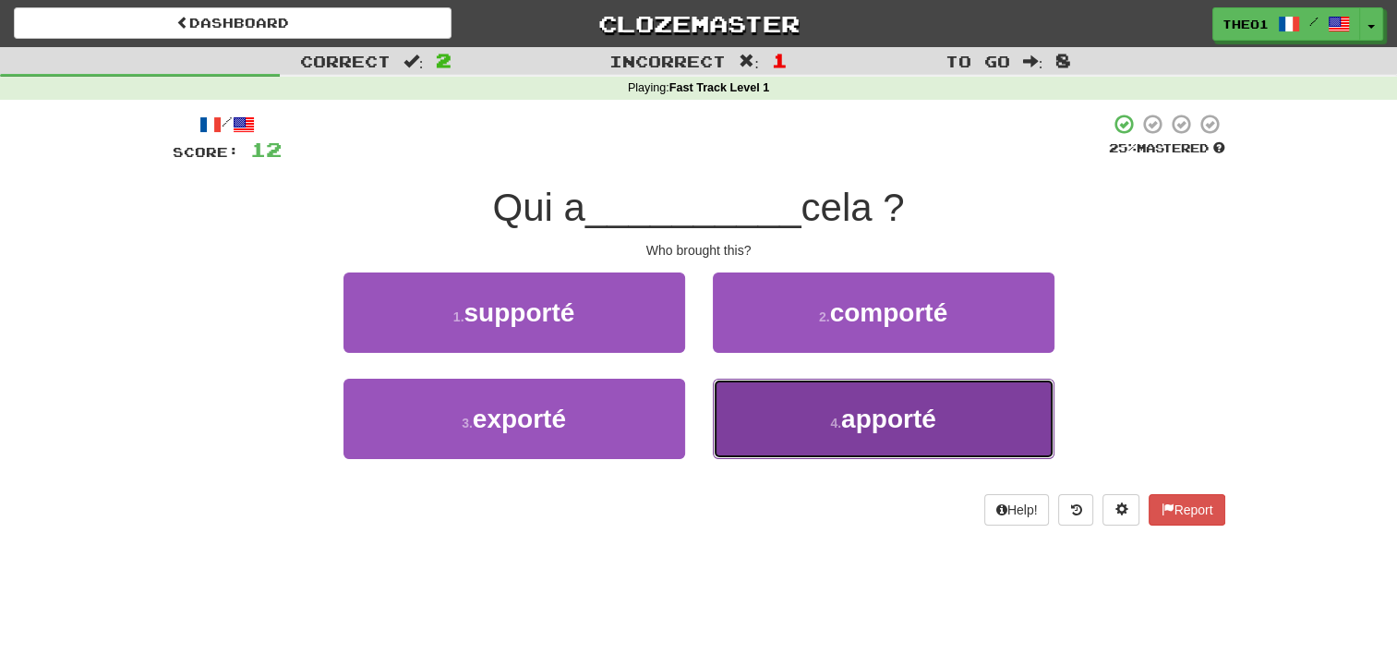
click at [789, 427] on button "4 . apporté" at bounding box center [884, 419] width 342 height 80
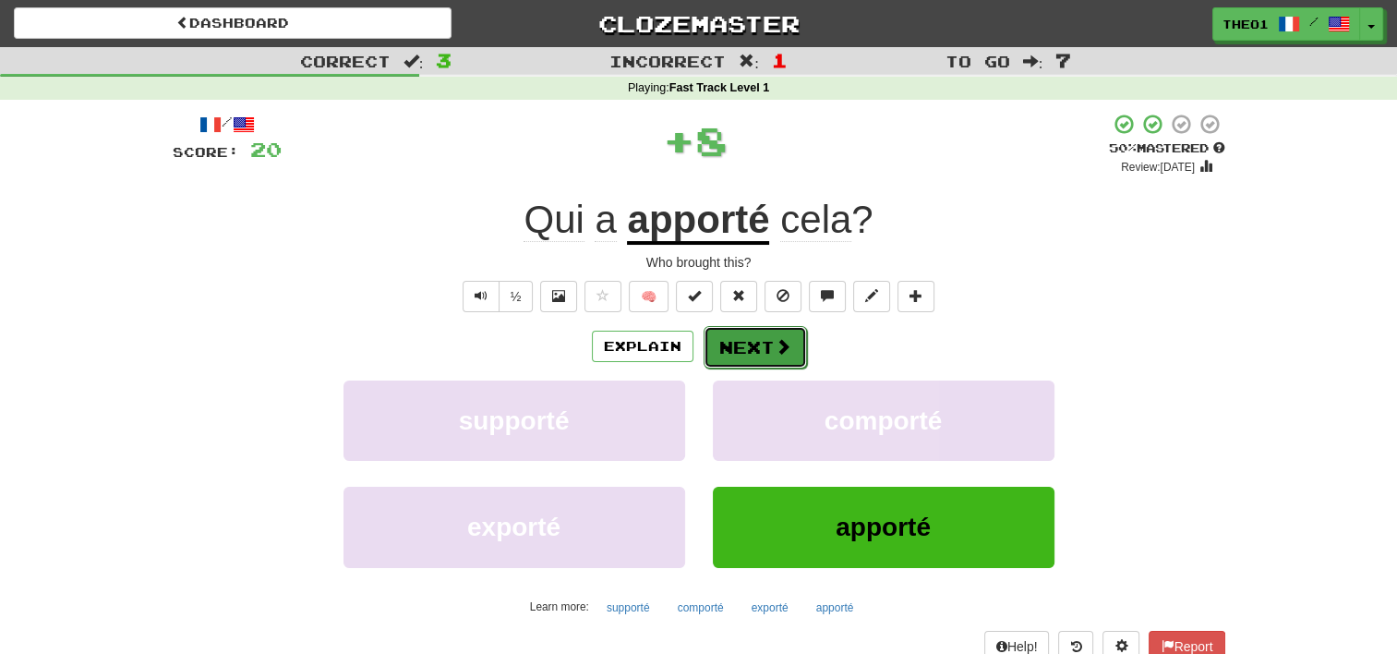
click at [764, 341] on button "Next" at bounding box center [755, 347] width 103 height 42
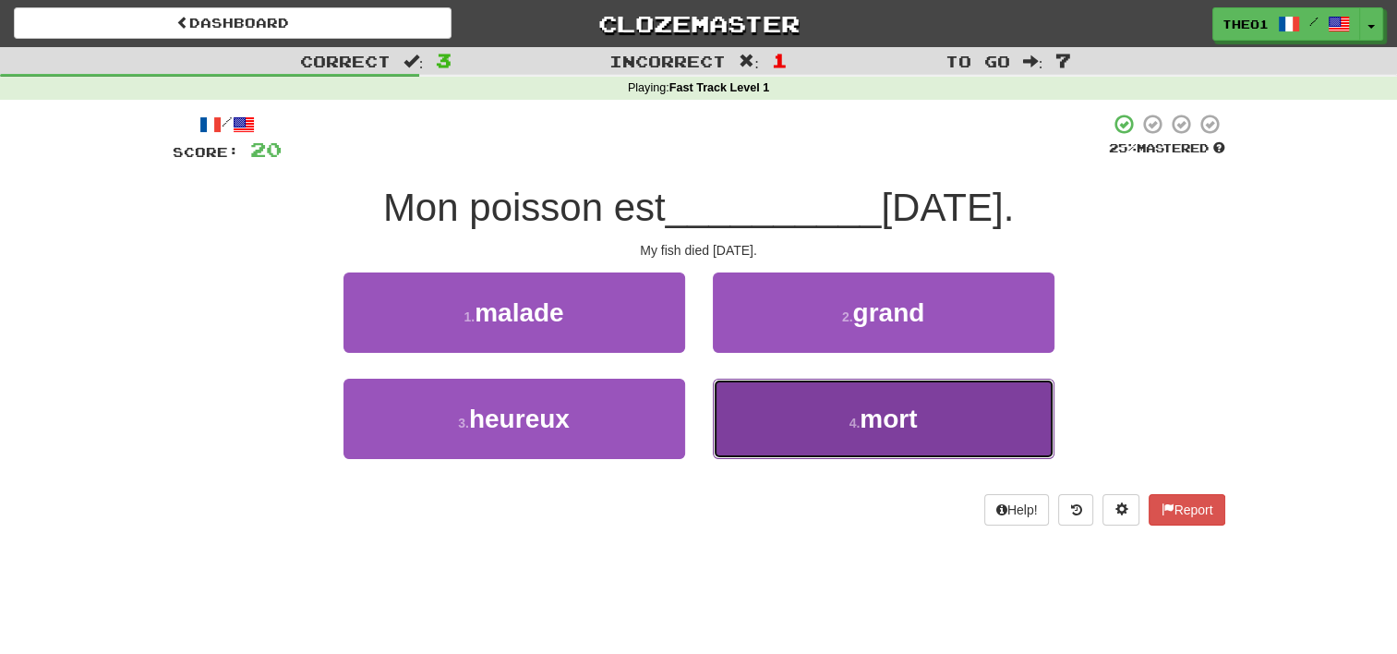
click at [793, 420] on button "4 . mort" at bounding box center [884, 419] width 342 height 80
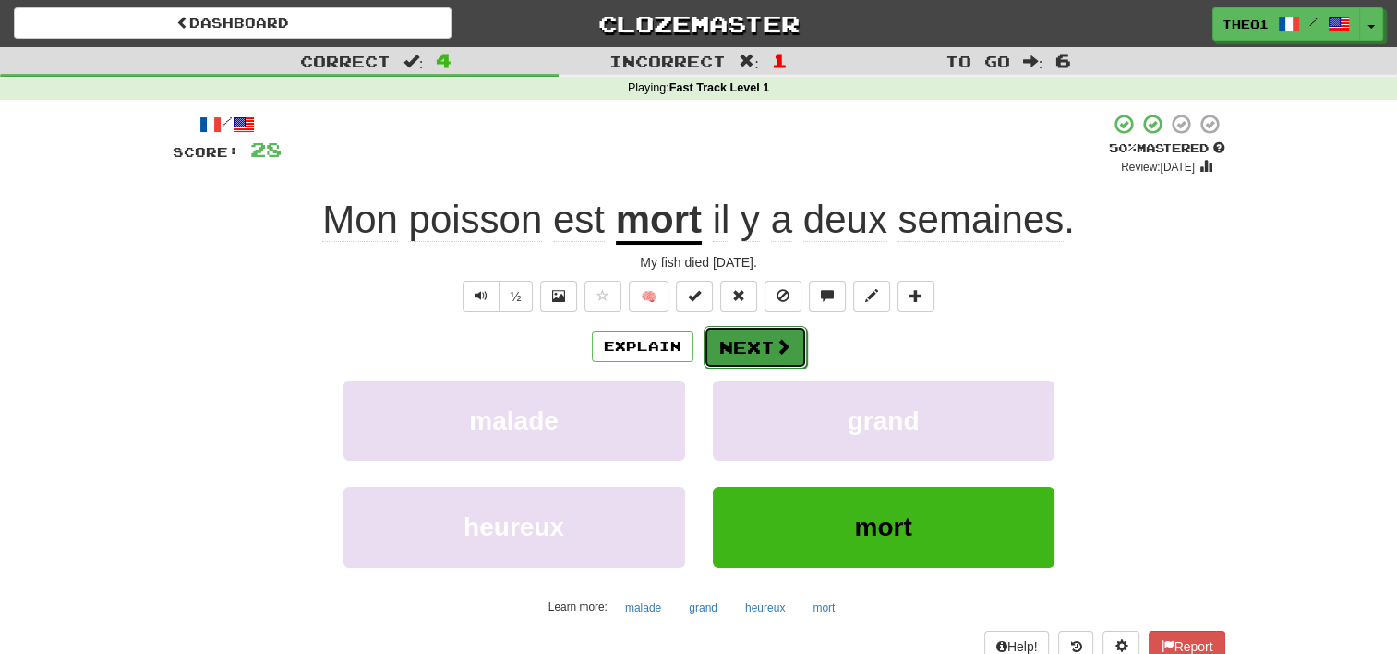
click at [745, 343] on button "Next" at bounding box center [755, 347] width 103 height 42
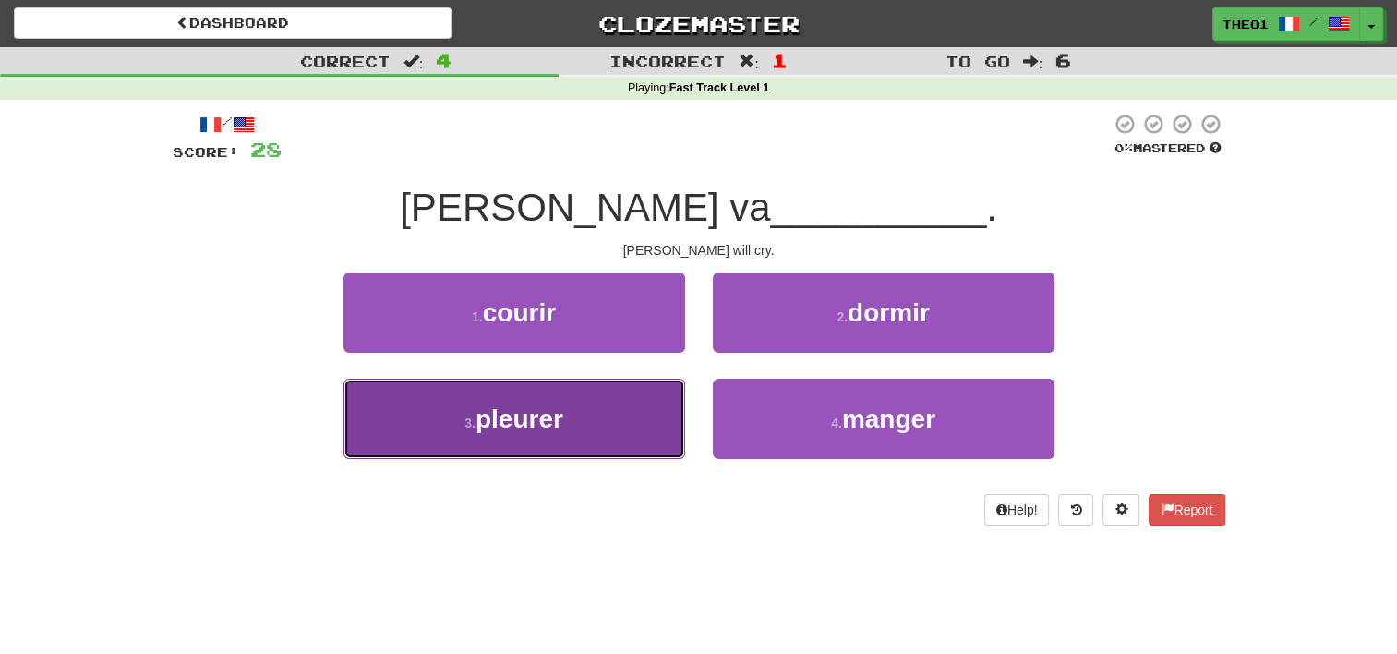
click at [580, 425] on button "3 . pleurer" at bounding box center [515, 419] width 342 height 80
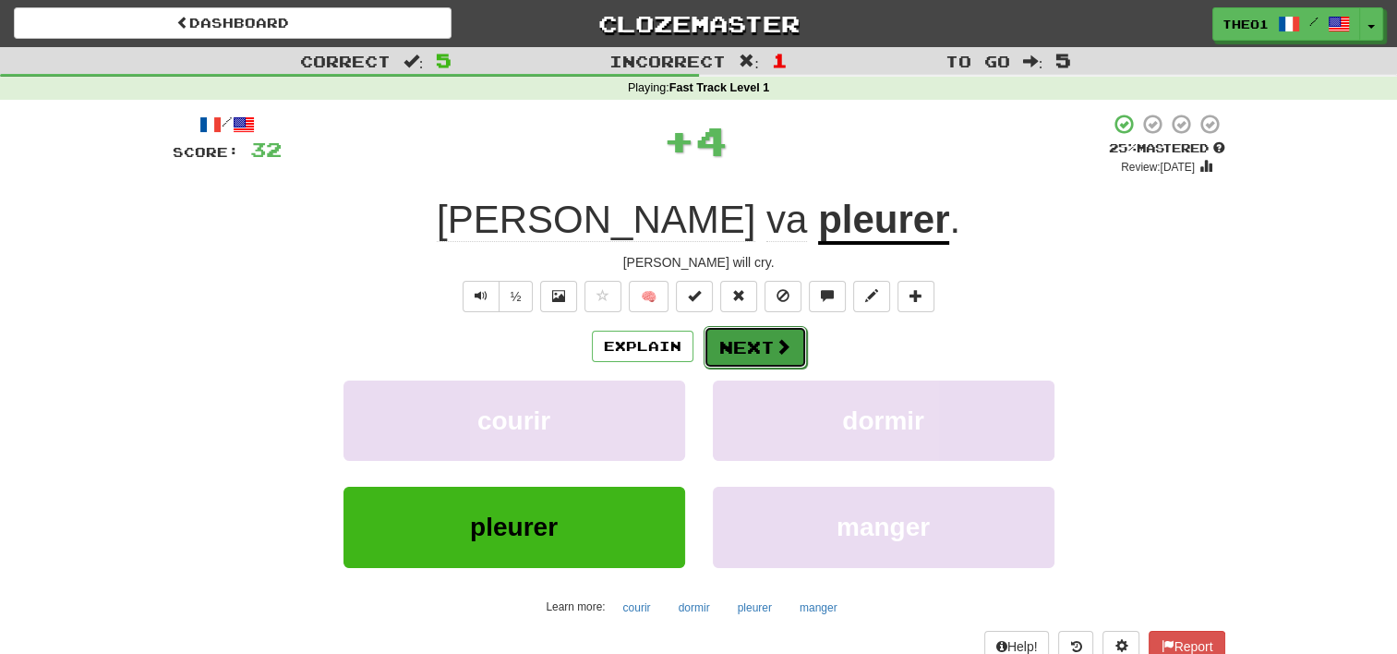
click at [741, 341] on button "Next" at bounding box center [755, 347] width 103 height 42
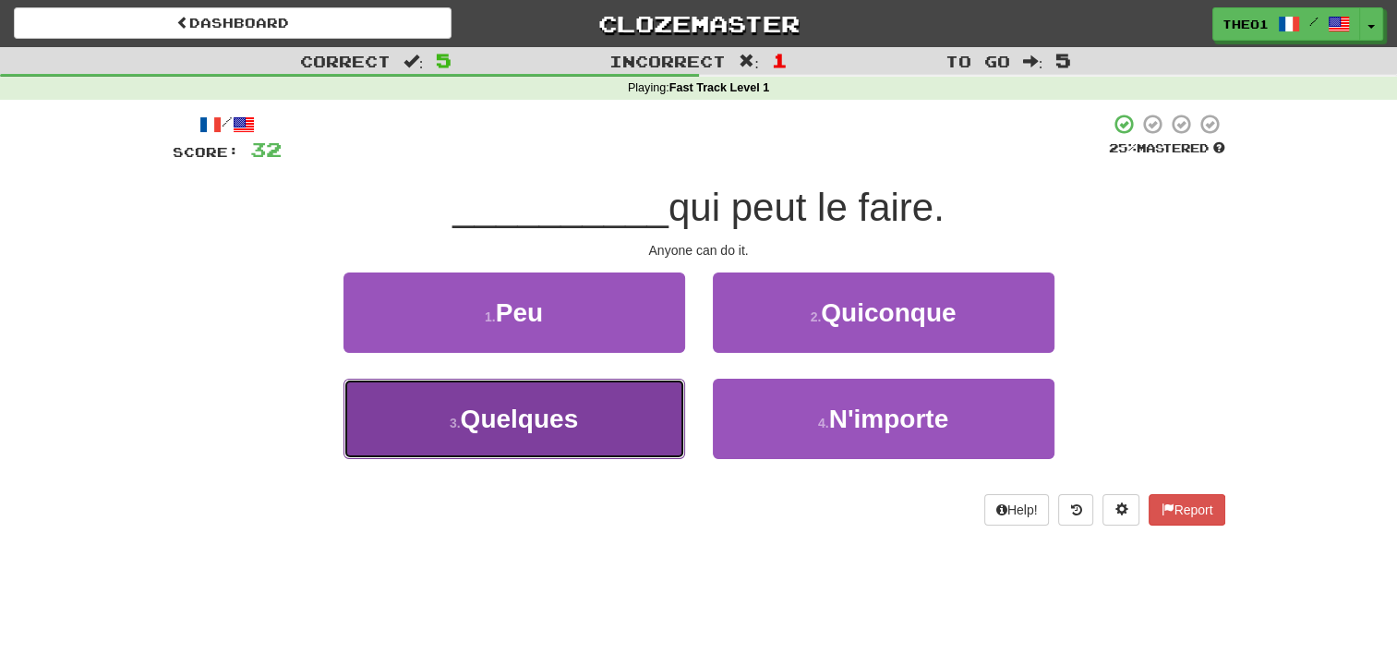
click at [554, 417] on span "Quelques" at bounding box center [520, 419] width 118 height 29
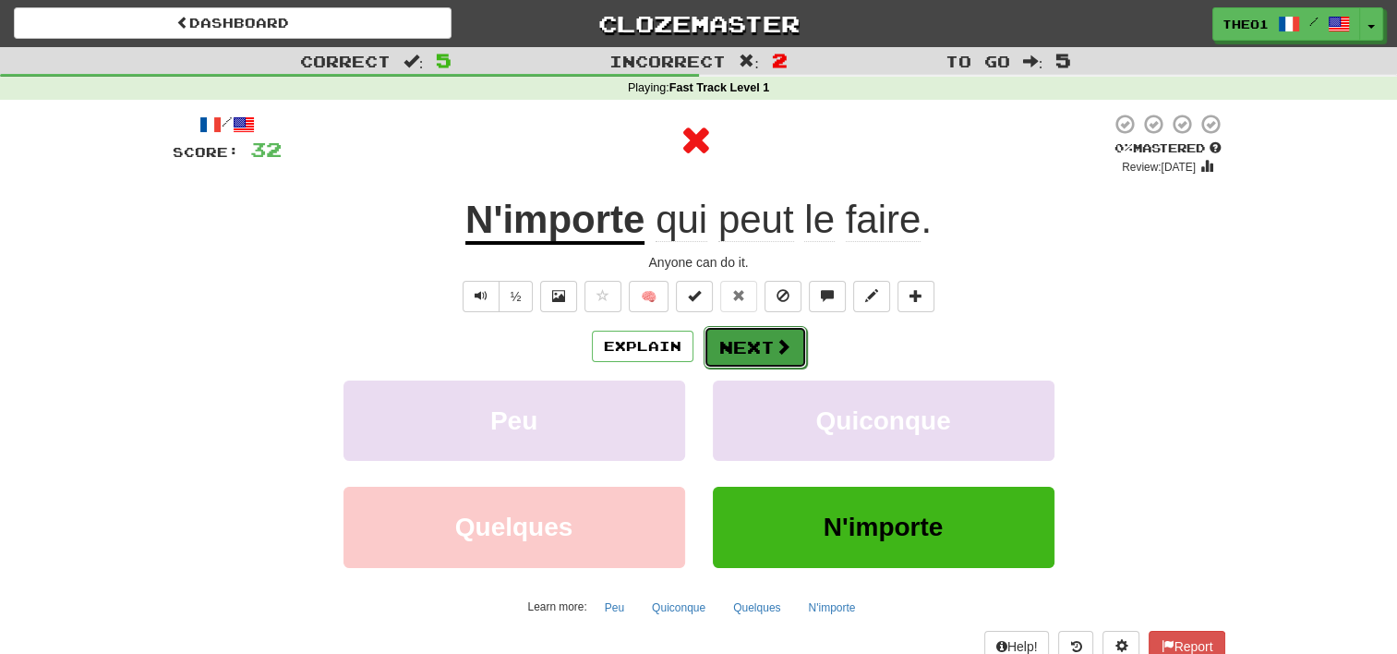
click at [783, 342] on span at bounding box center [783, 346] width 17 height 17
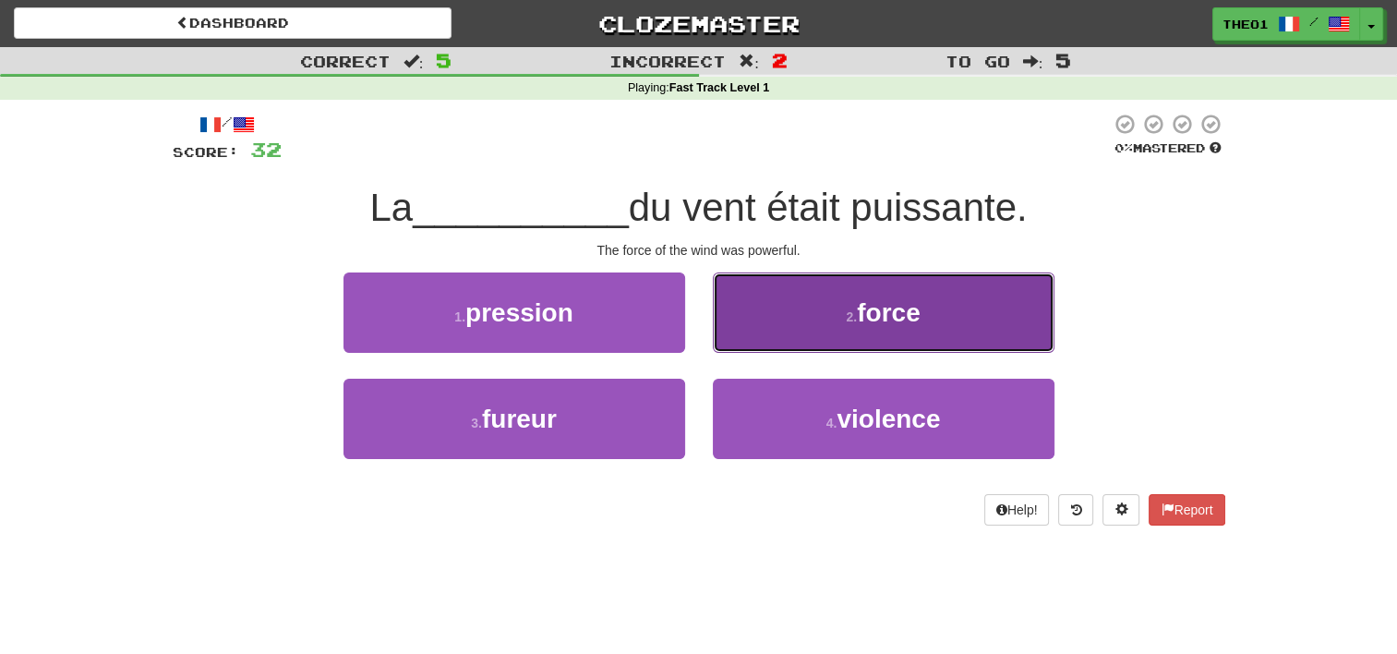
click at [820, 314] on button "2 . force" at bounding box center [884, 312] width 342 height 80
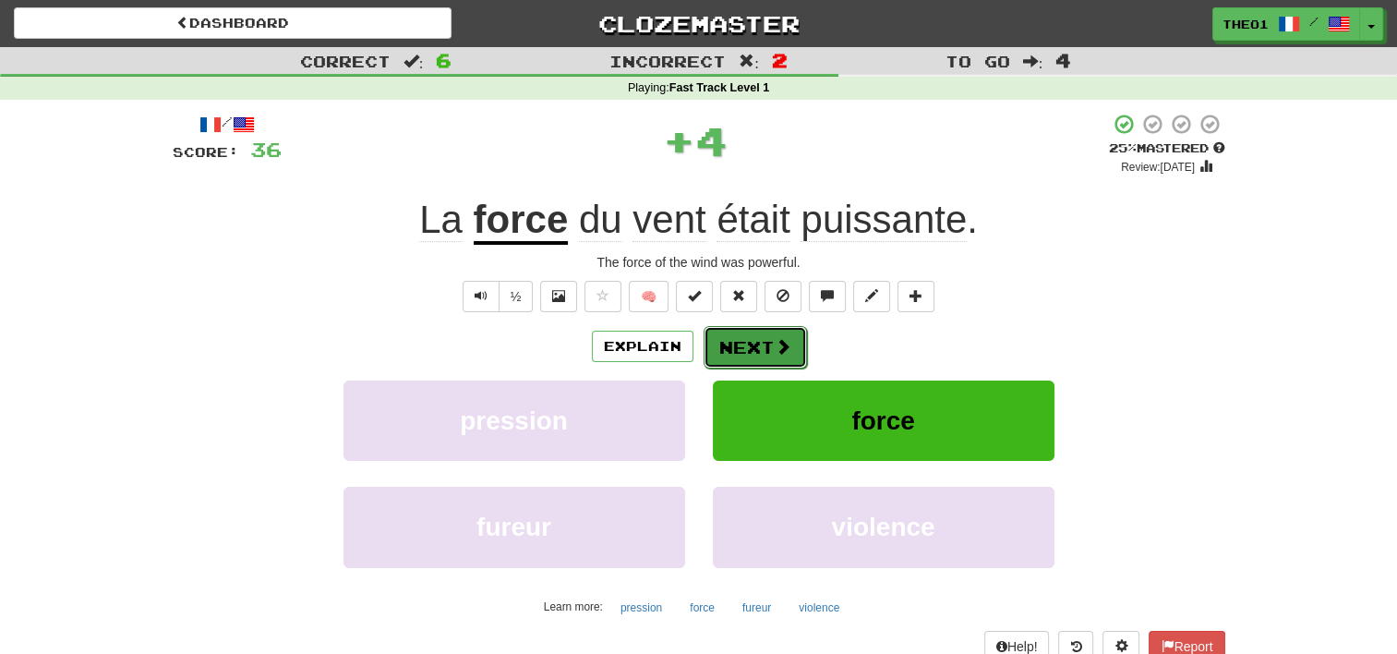
click at [756, 339] on button "Next" at bounding box center [755, 347] width 103 height 42
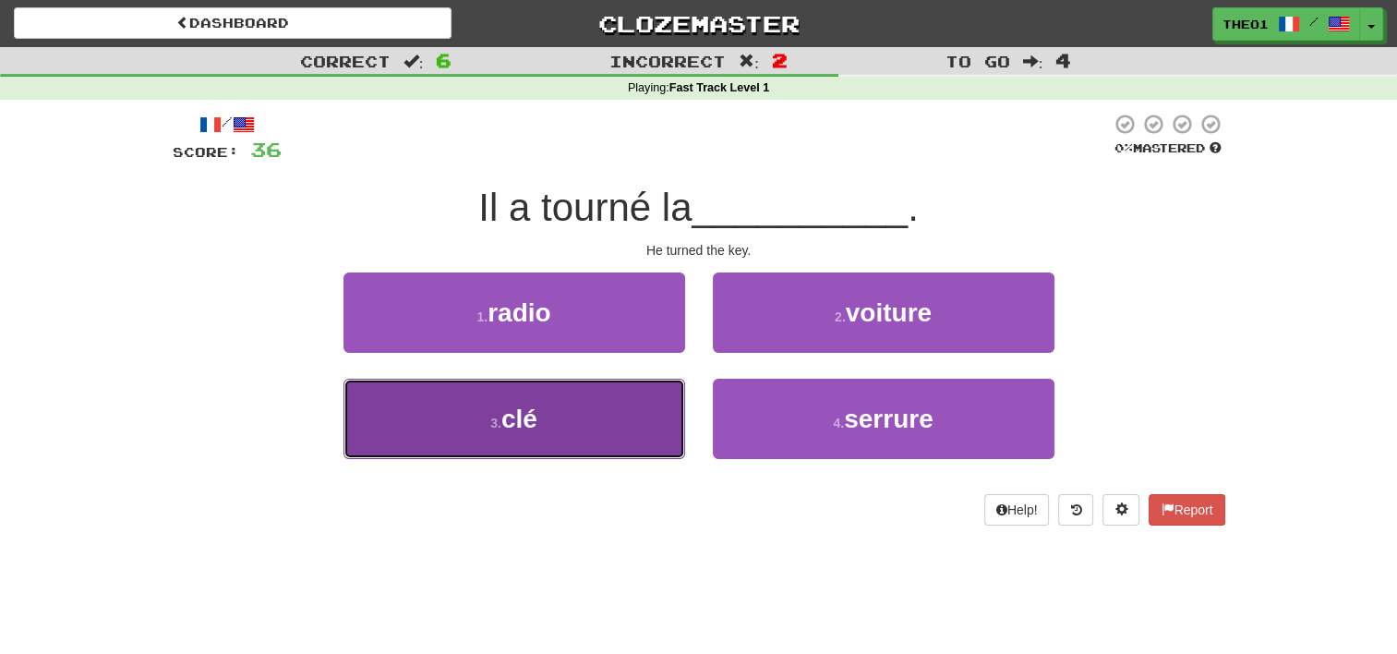
click at [613, 424] on button "3 . clé" at bounding box center [515, 419] width 342 height 80
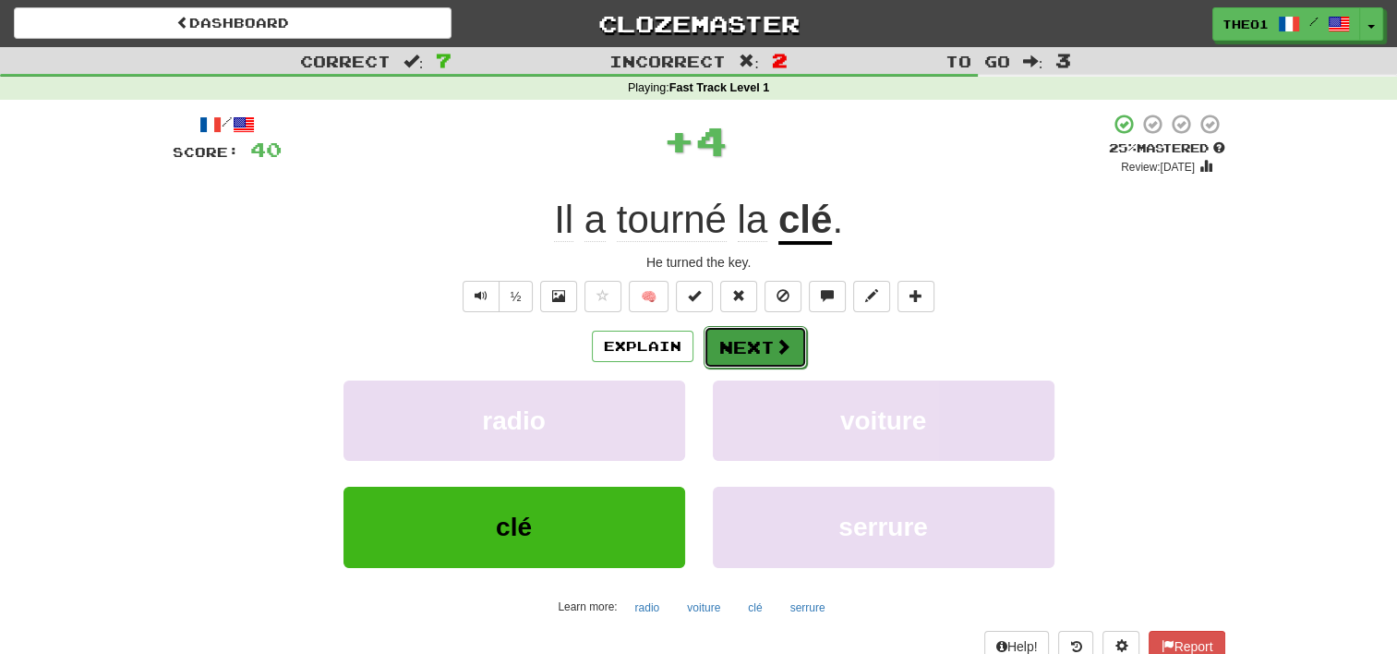
click at [767, 340] on button "Next" at bounding box center [755, 347] width 103 height 42
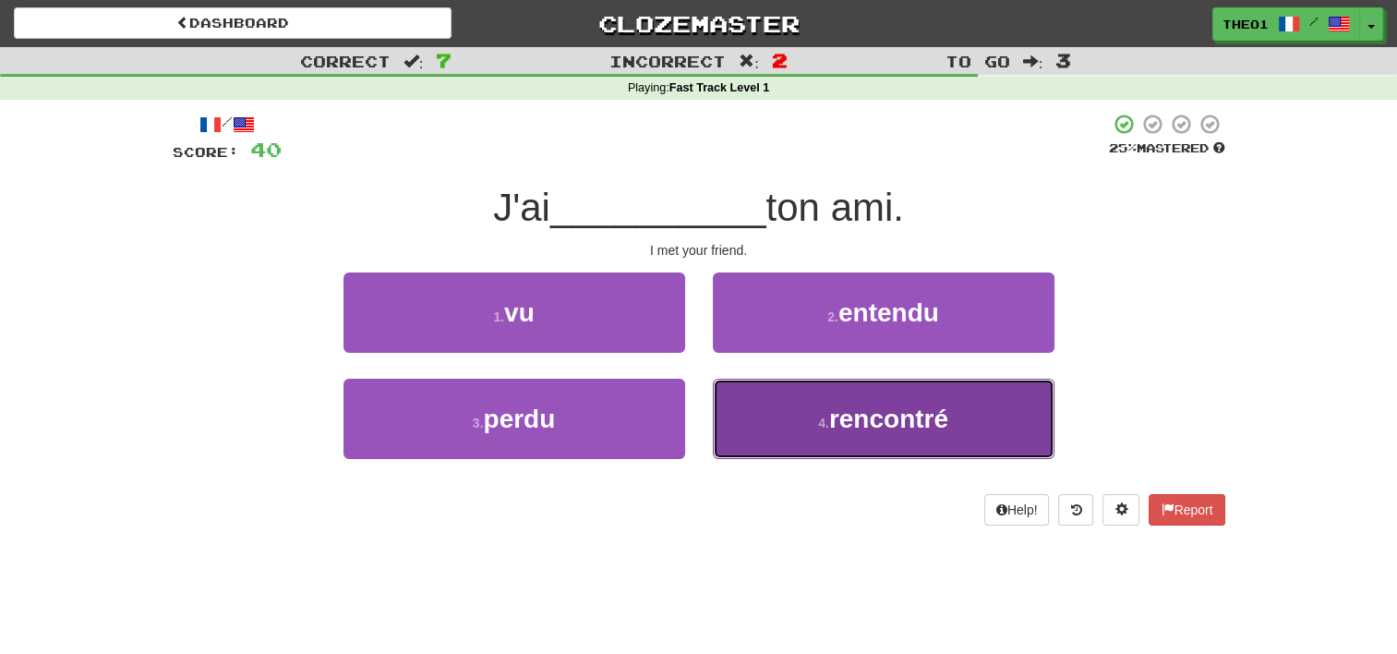
click at [806, 434] on button "4 . rencontré" at bounding box center [884, 419] width 342 height 80
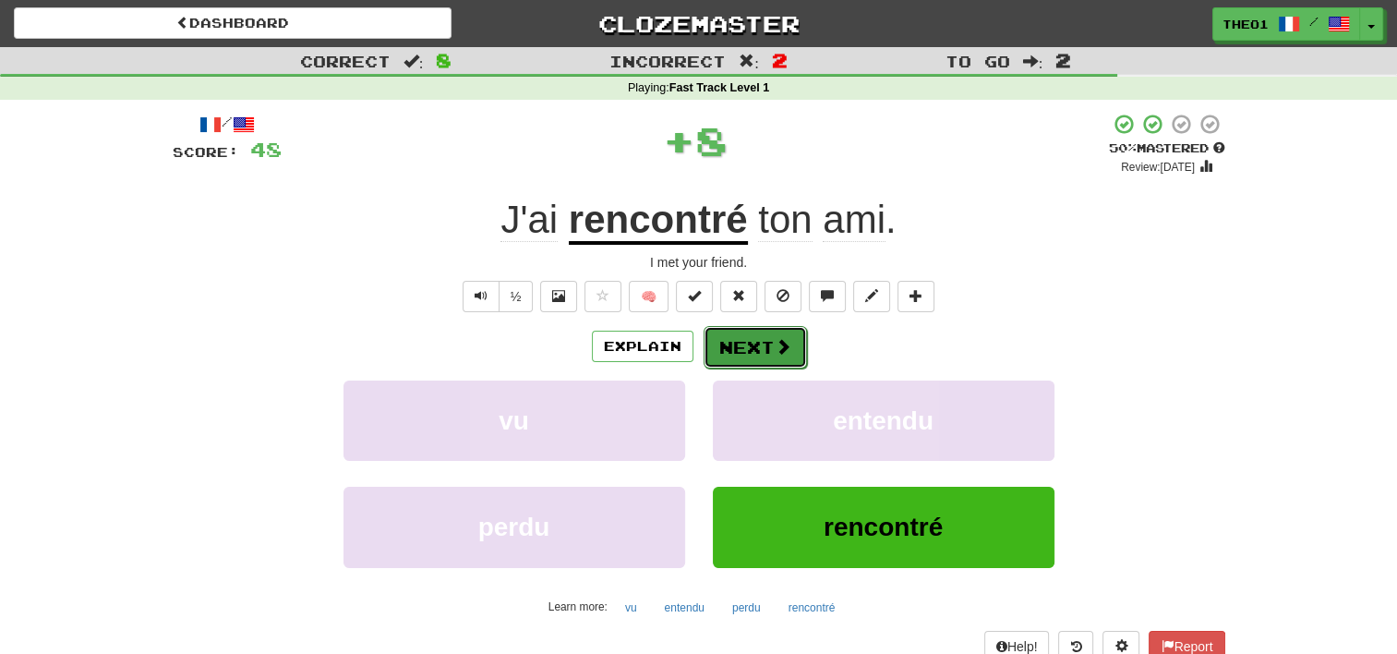
click at [764, 340] on button "Next" at bounding box center [755, 347] width 103 height 42
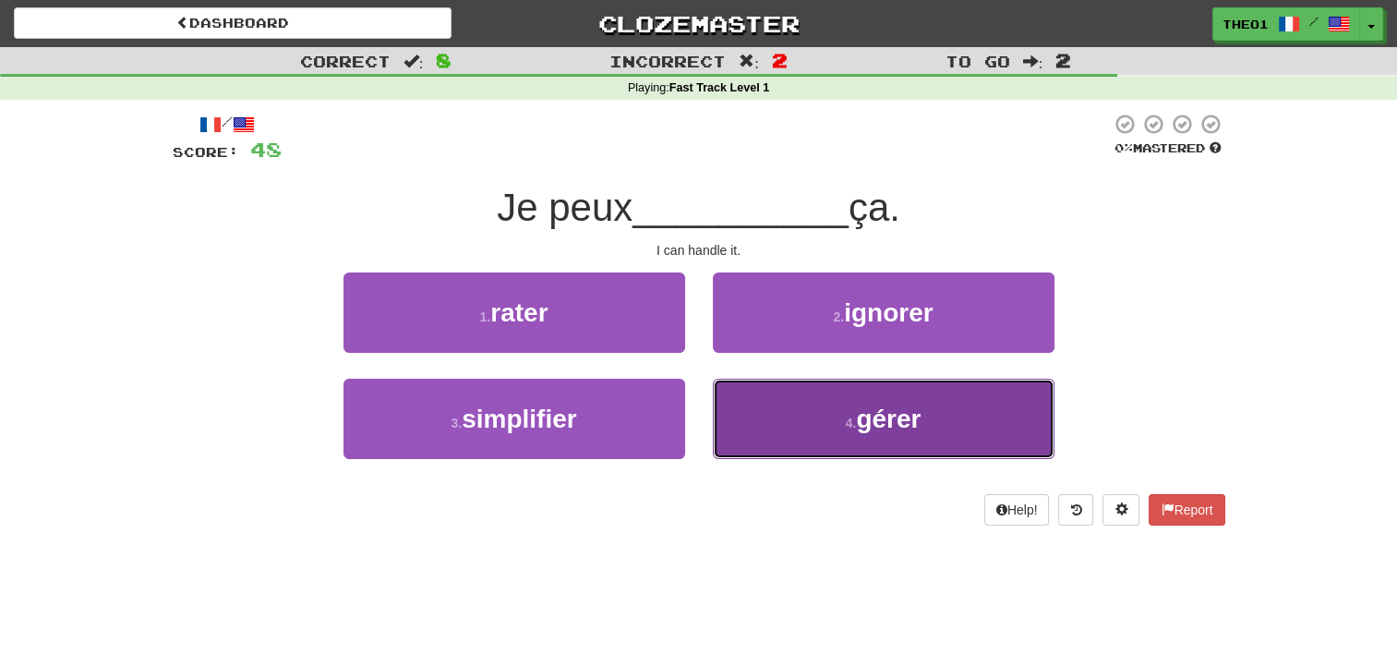
click at [792, 419] on button "4 . gérer" at bounding box center [884, 419] width 342 height 80
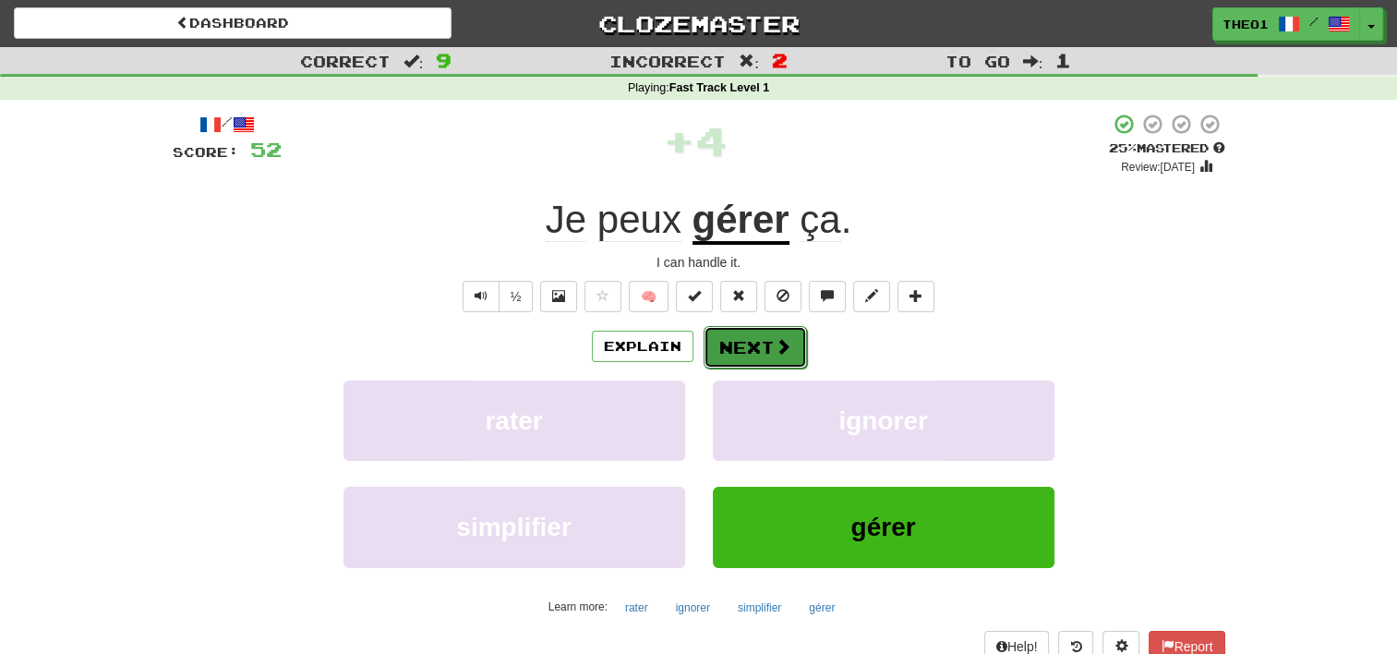
click at [756, 337] on button "Next" at bounding box center [755, 347] width 103 height 42
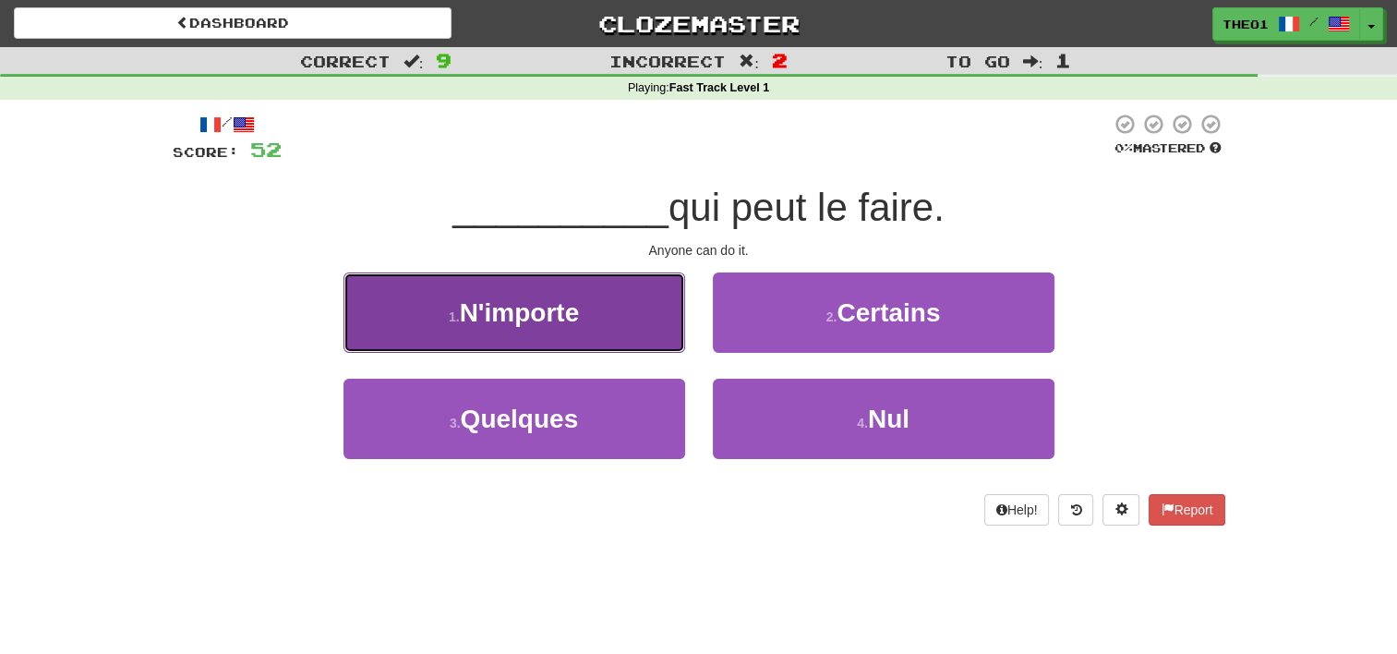
click at [614, 318] on button "1 . N'importe" at bounding box center [515, 312] width 342 height 80
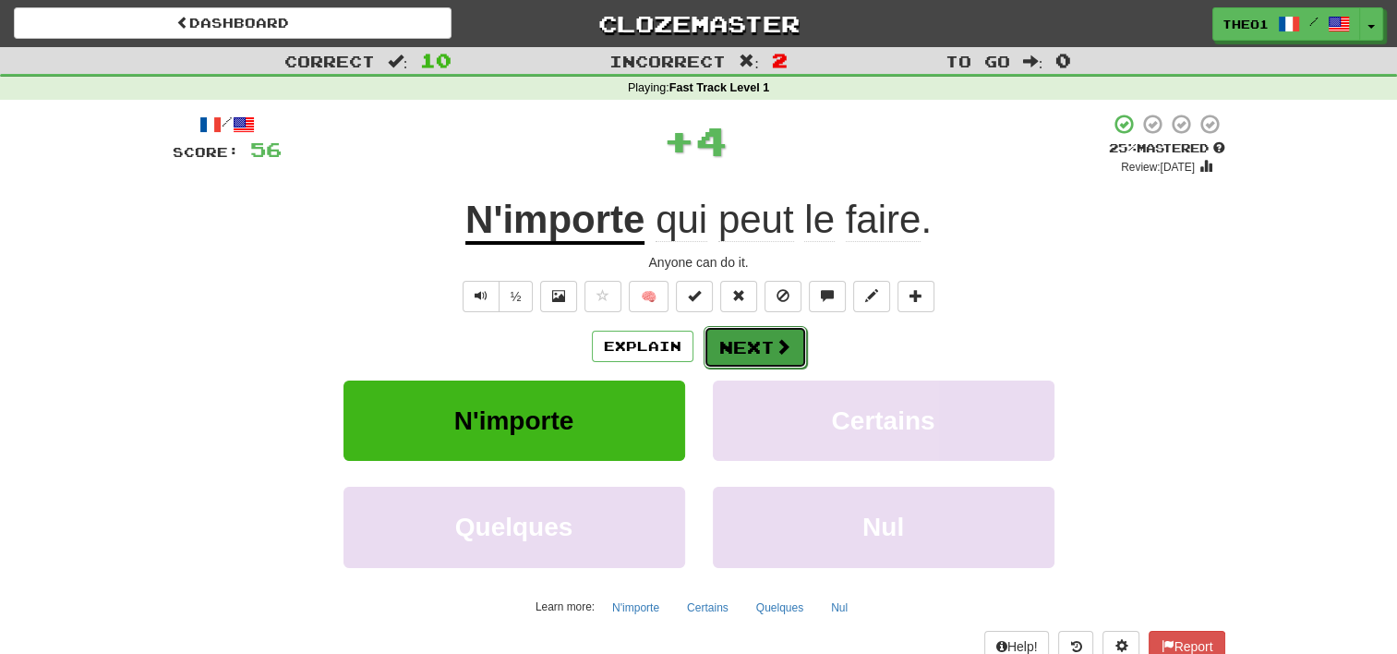
click at [747, 340] on button "Next" at bounding box center [755, 347] width 103 height 42
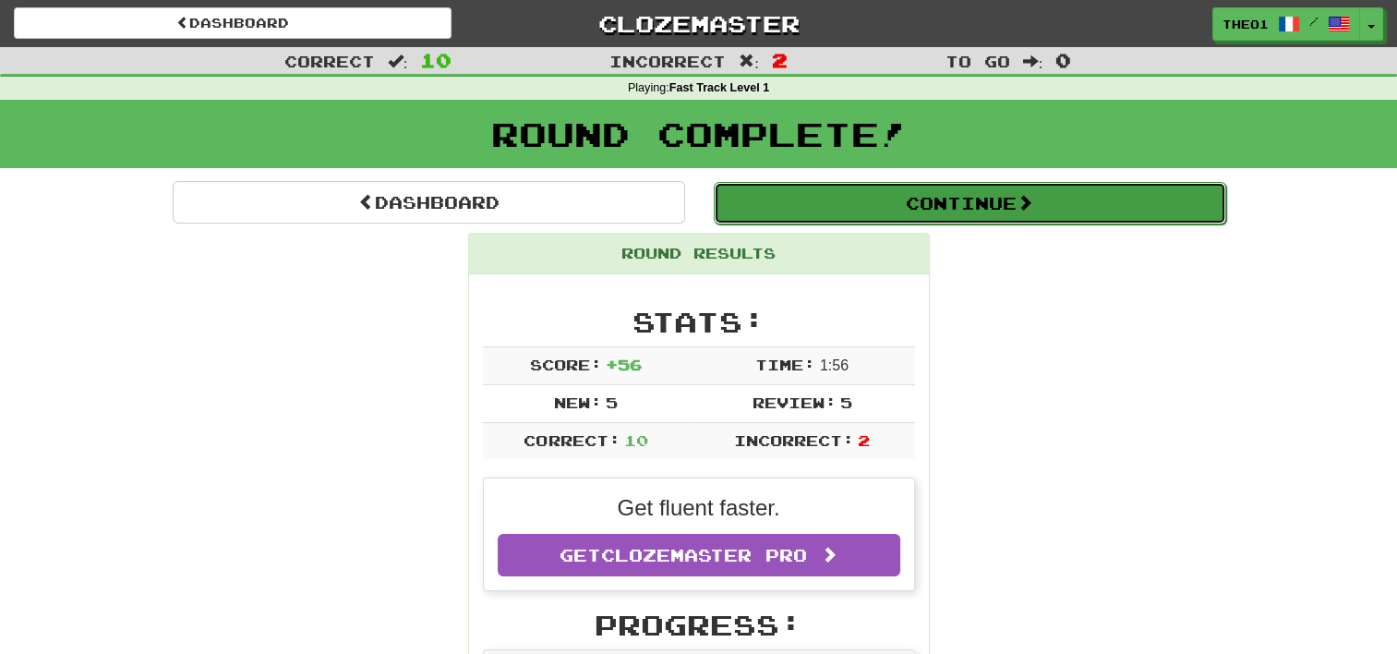
click at [961, 200] on button "Continue" at bounding box center [970, 203] width 513 height 42
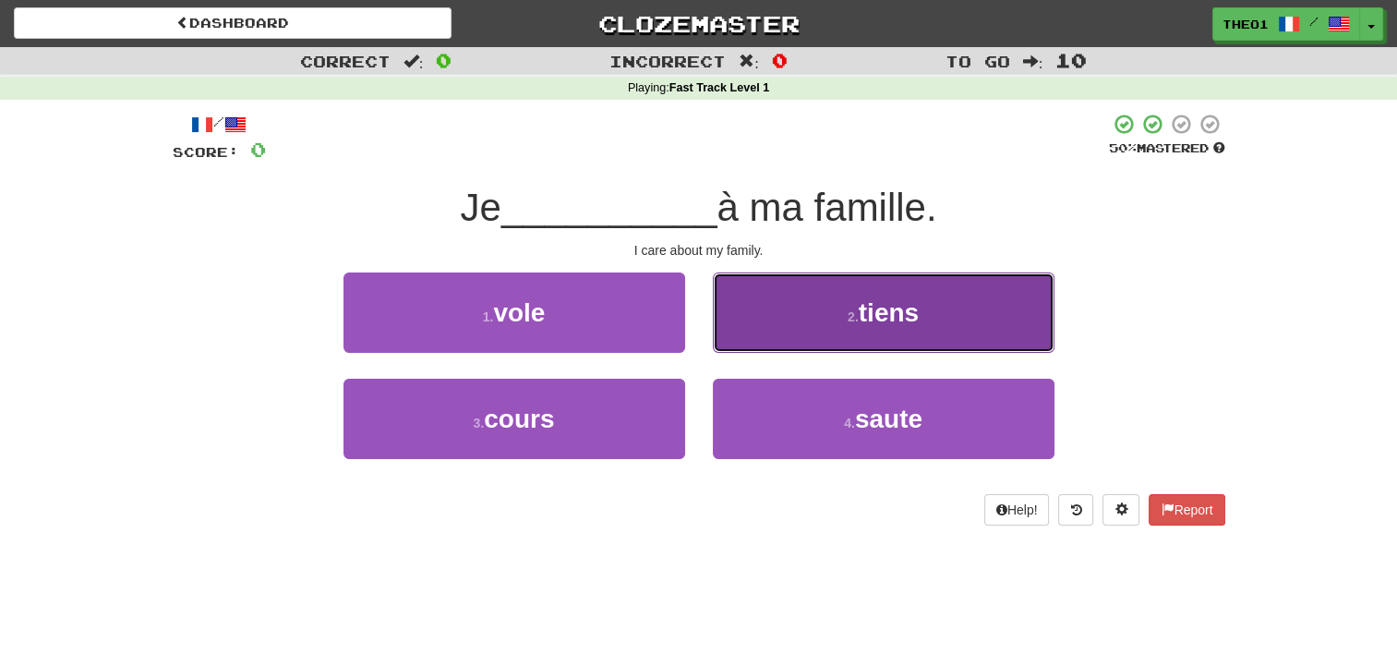
click at [808, 322] on button "2 . tiens" at bounding box center [884, 312] width 342 height 80
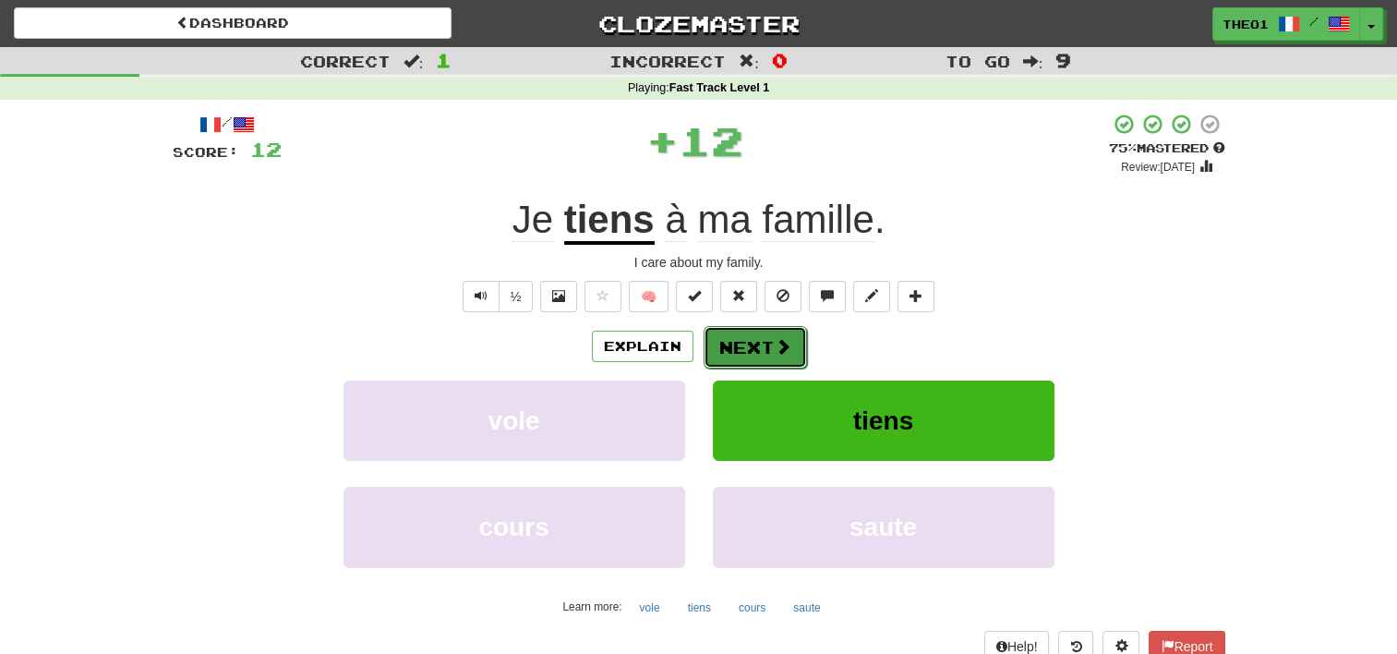
click at [756, 341] on button "Next" at bounding box center [755, 347] width 103 height 42
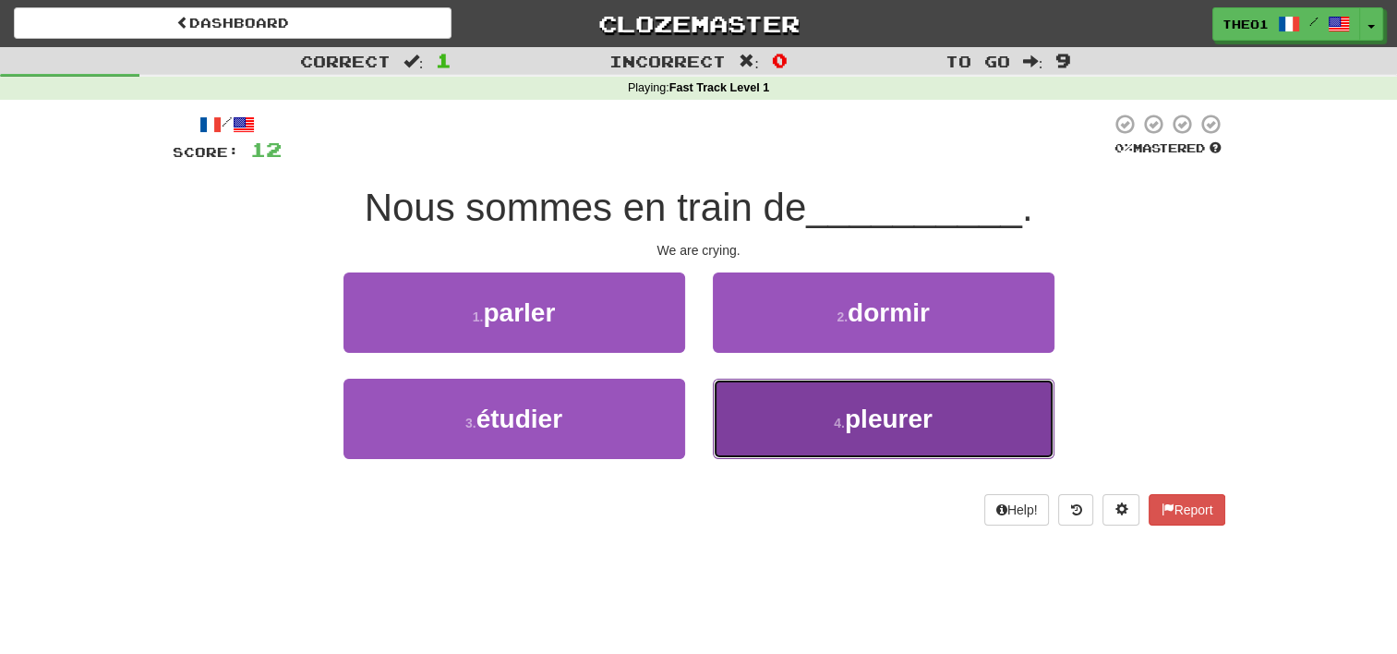
click at [774, 422] on button "4 . pleurer" at bounding box center [884, 419] width 342 height 80
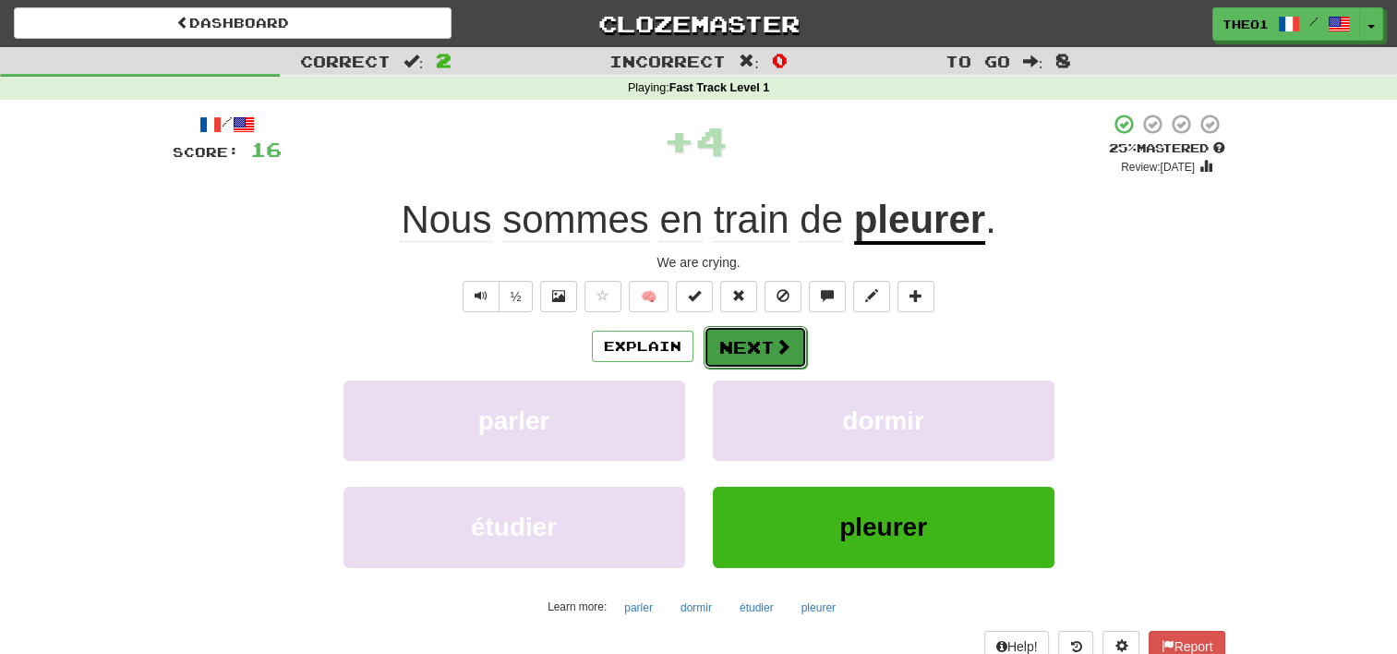
click at [762, 331] on button "Next" at bounding box center [755, 347] width 103 height 42
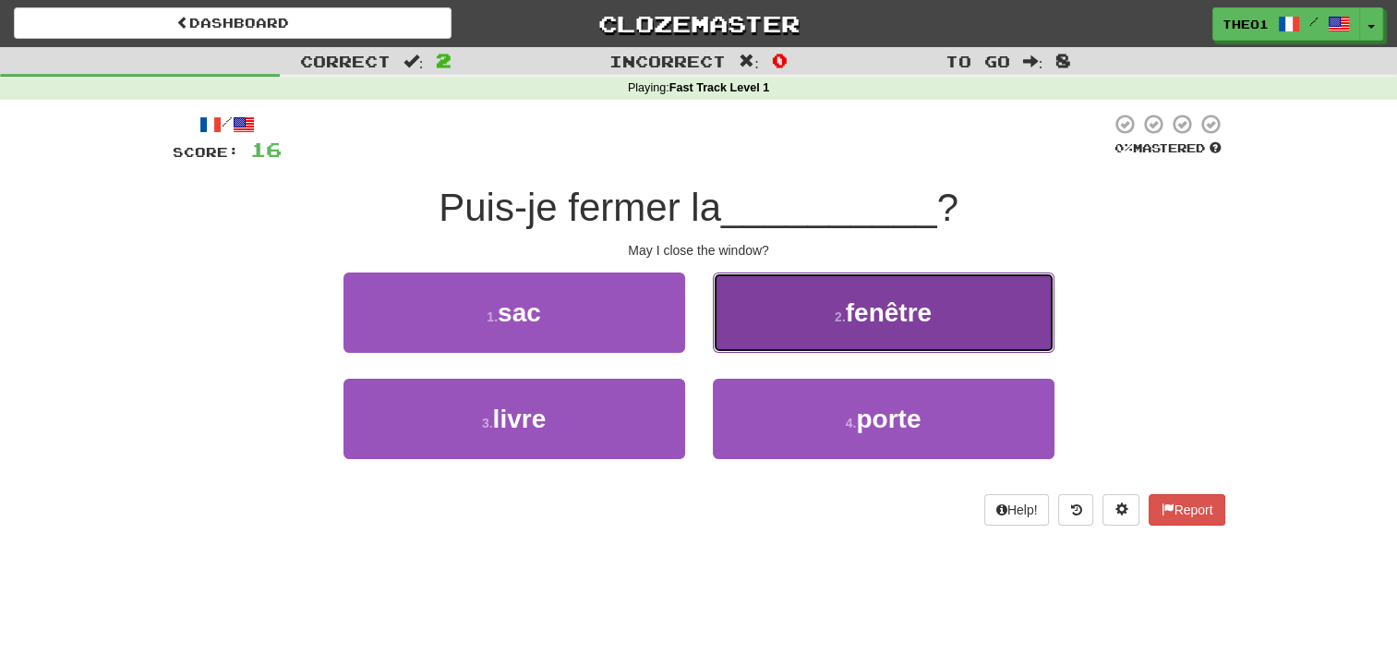
click at [853, 303] on span "fenêtre" at bounding box center [889, 312] width 86 height 29
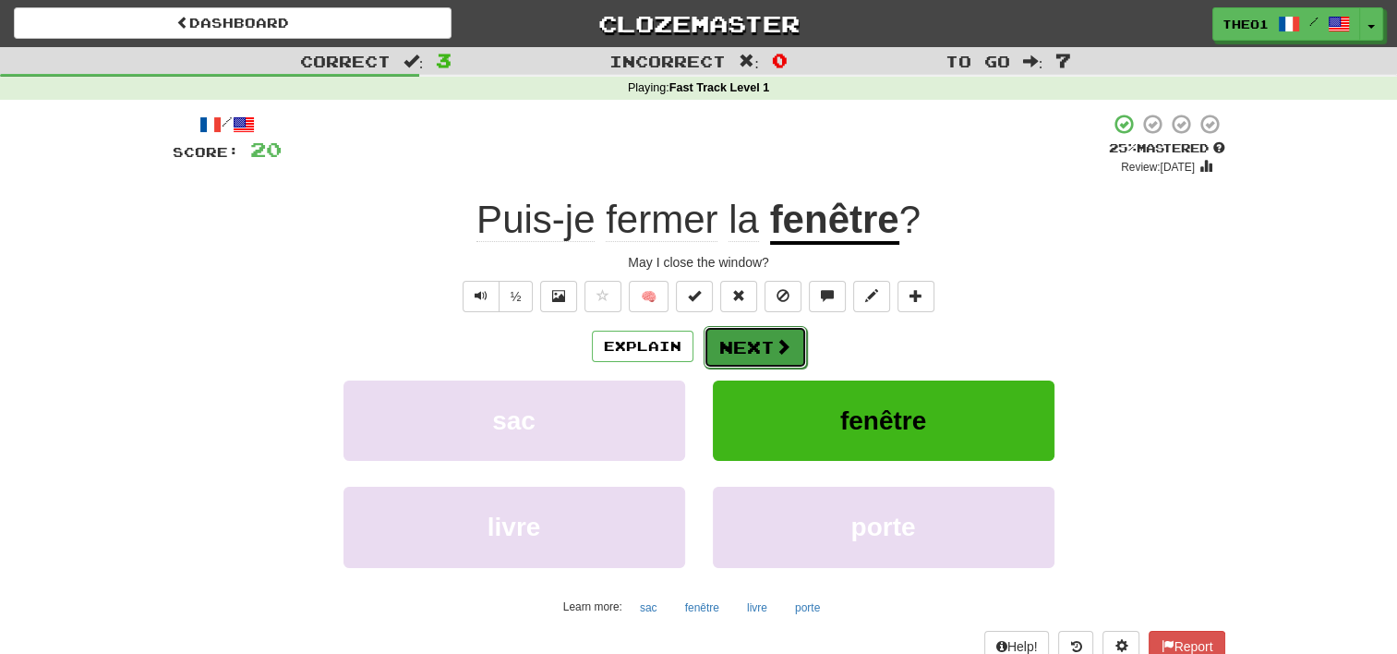
click at [732, 348] on button "Next" at bounding box center [755, 347] width 103 height 42
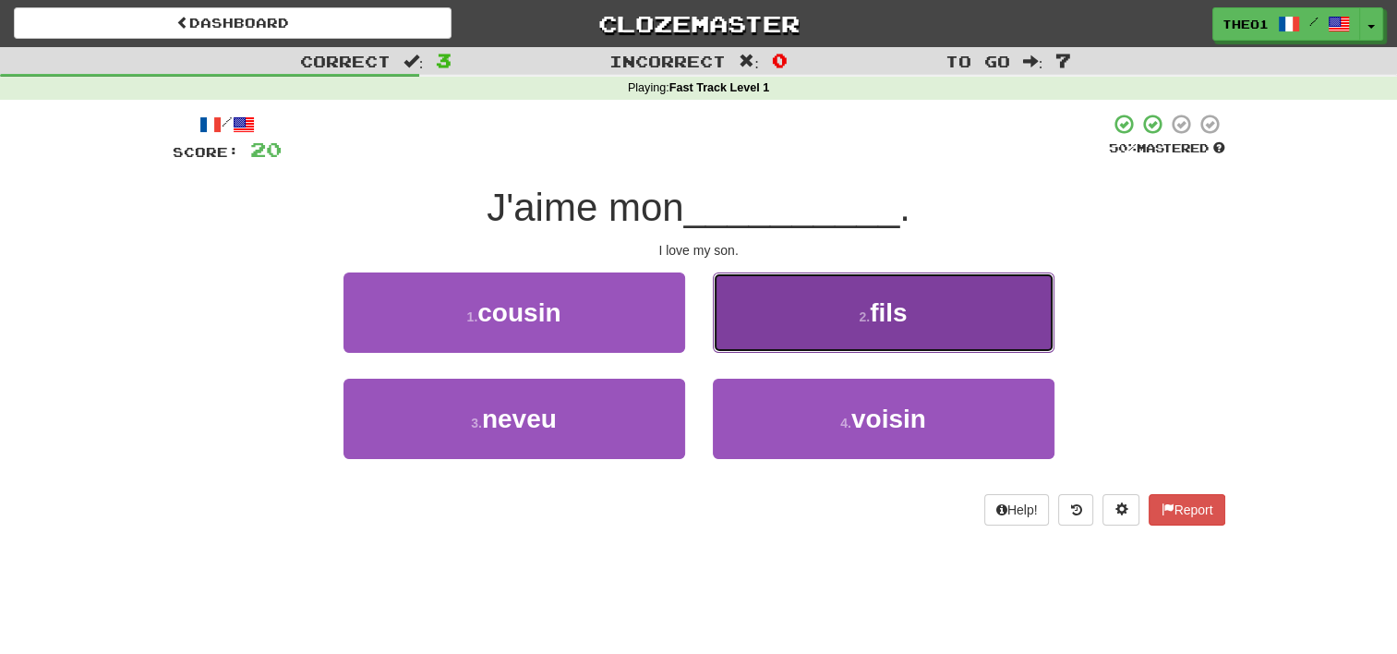
click at [814, 322] on button "2 . fils" at bounding box center [884, 312] width 342 height 80
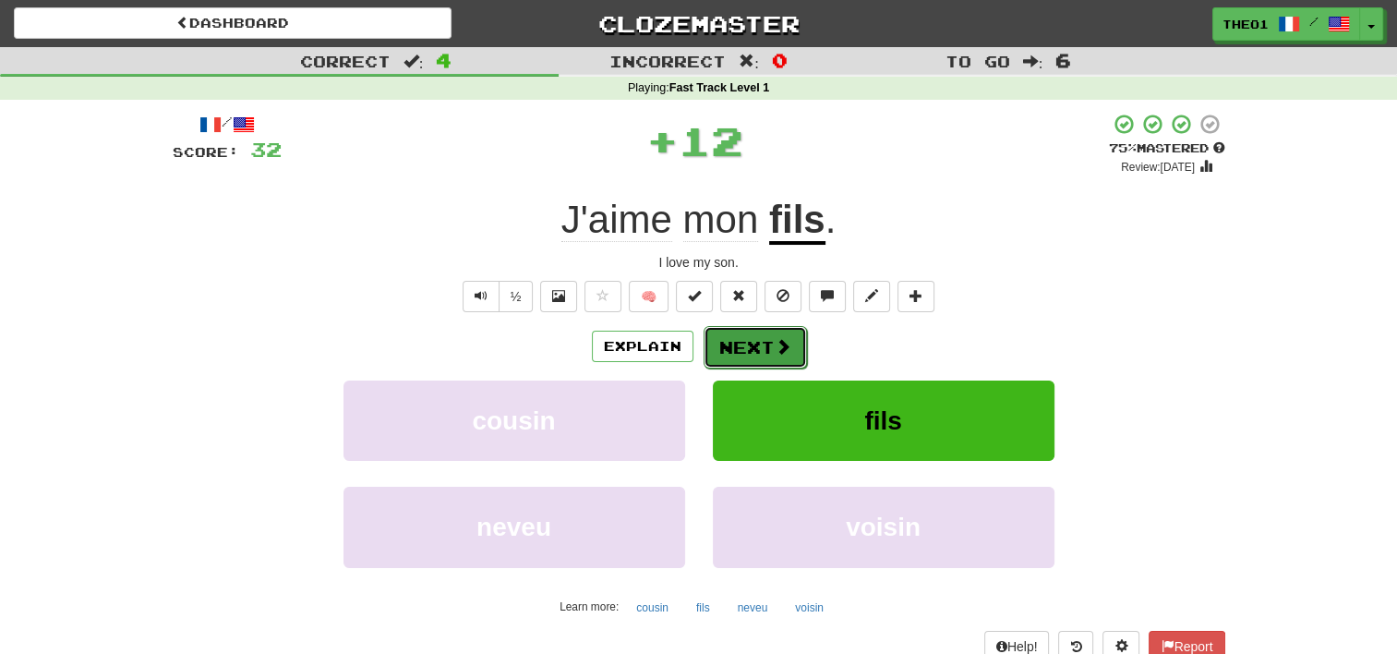
click at [746, 347] on button "Next" at bounding box center [755, 347] width 103 height 42
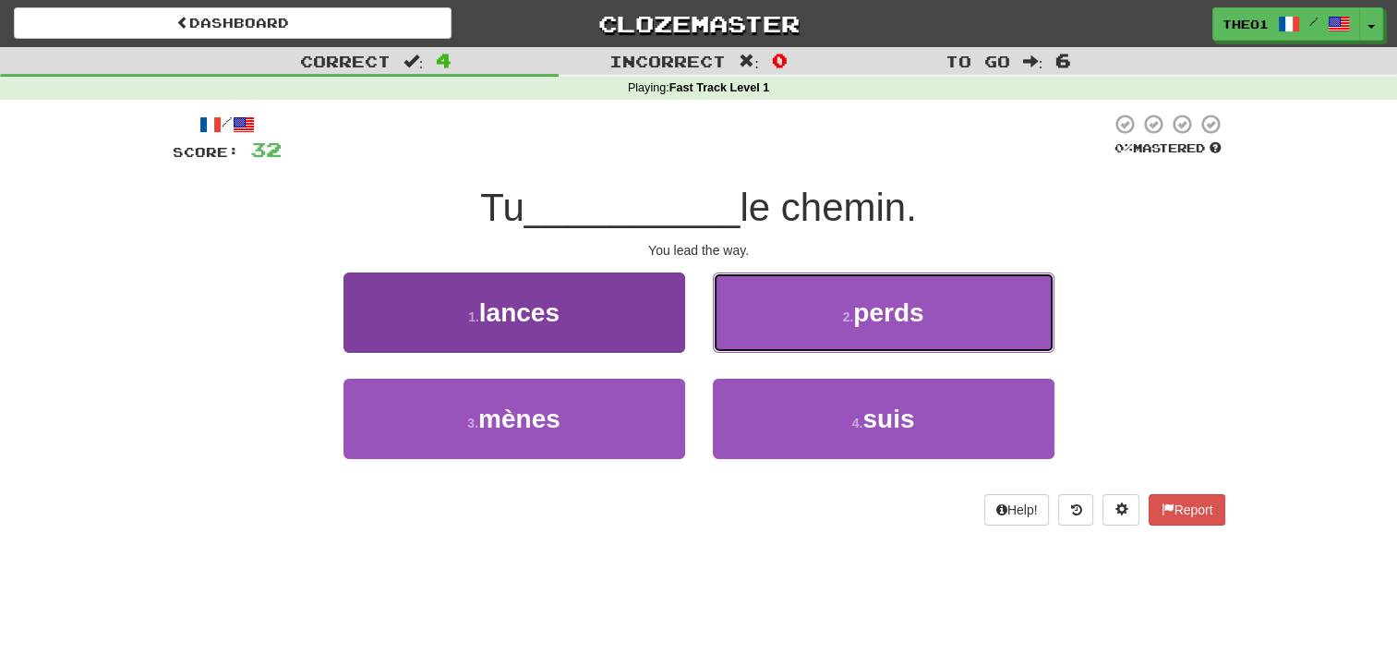
drag, startPoint x: 746, startPoint y: 347, endPoint x: 662, endPoint y: 344, distance: 84.1
click at [662, 344] on div "1 . lances 2 . perds" at bounding box center [699, 325] width 1108 height 106
click at [603, 321] on button "1 . lances" at bounding box center [515, 312] width 342 height 80
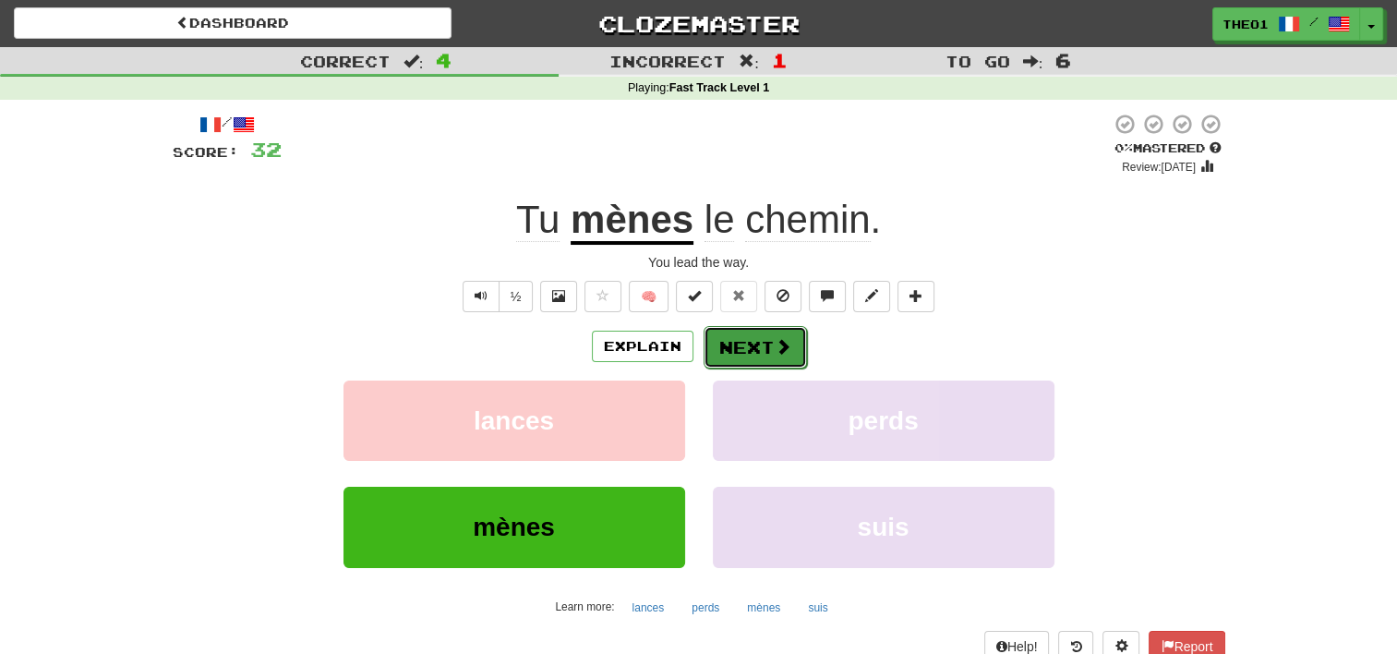
click at [752, 351] on button "Next" at bounding box center [755, 347] width 103 height 42
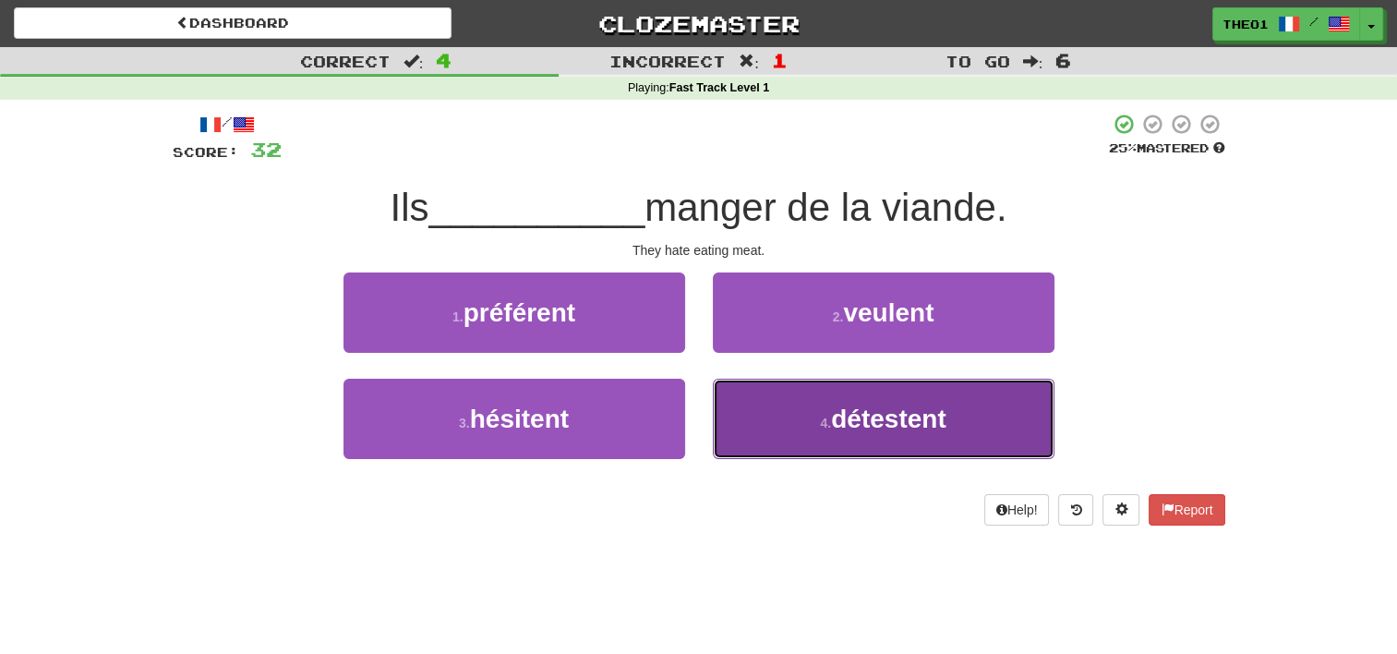
click at [768, 429] on button "4 . détestent" at bounding box center [884, 419] width 342 height 80
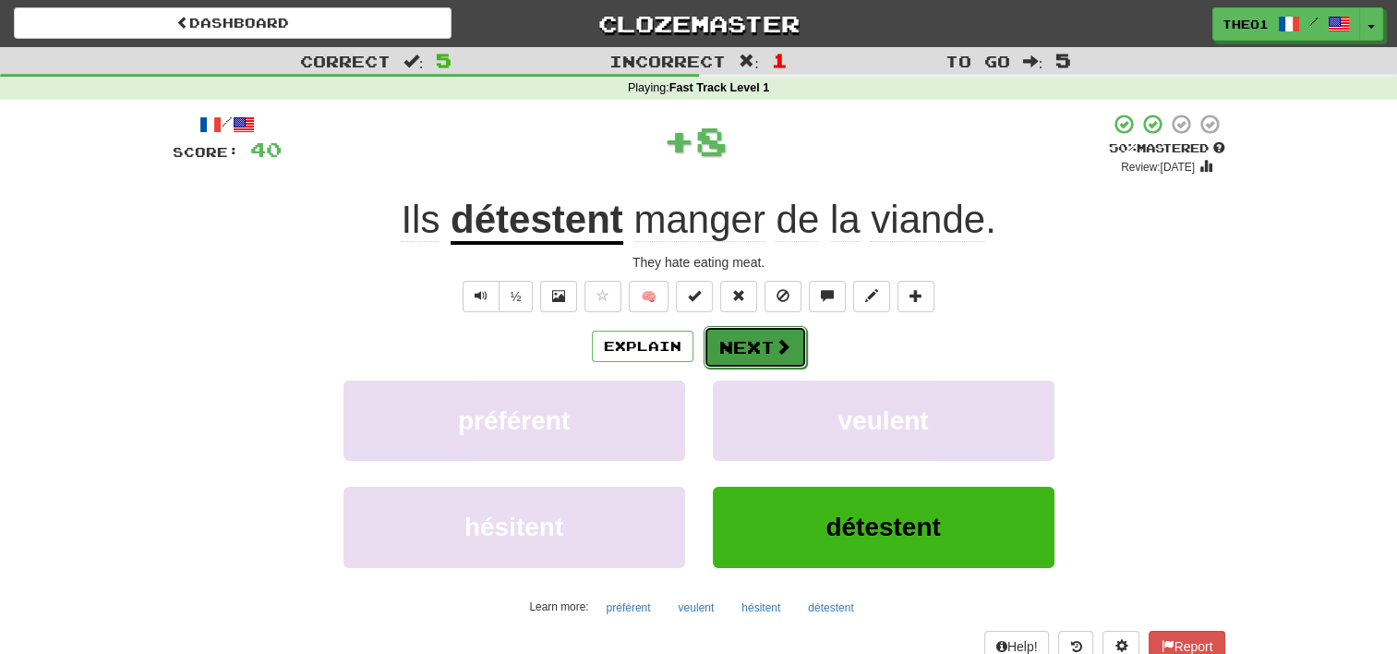
click at [764, 347] on button "Next" at bounding box center [755, 347] width 103 height 42
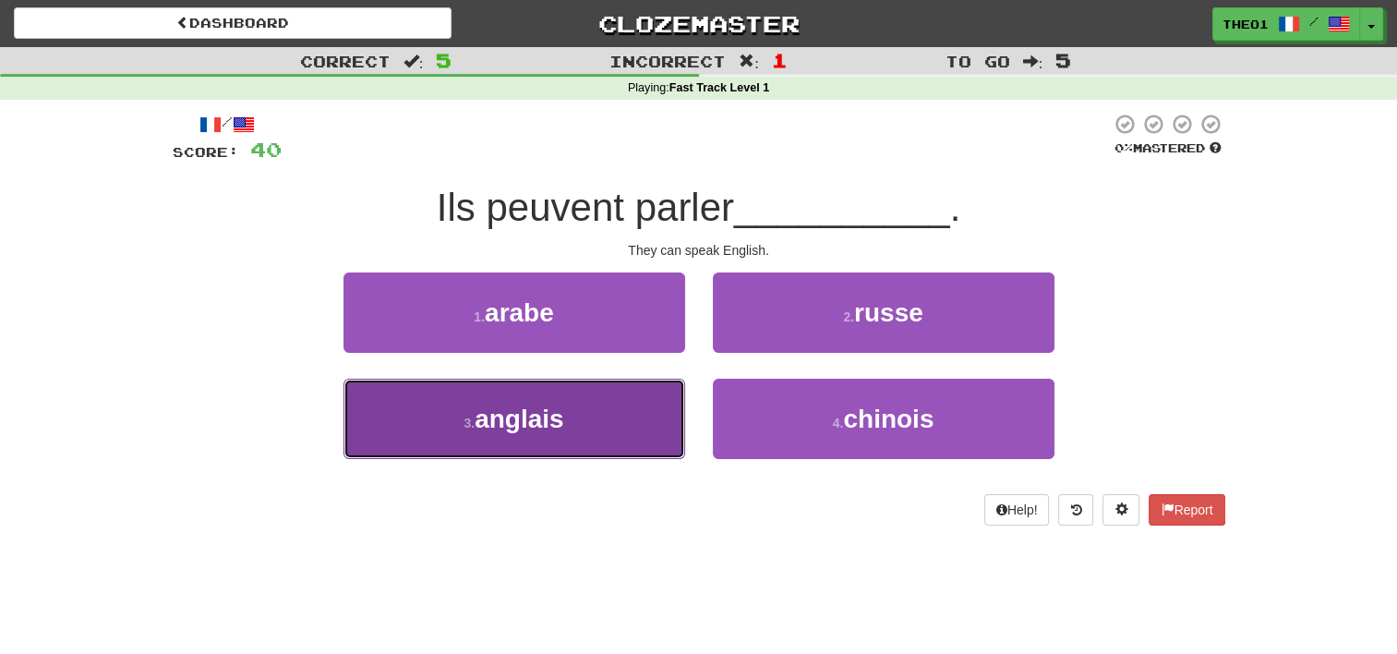
click at [576, 416] on button "3 . anglais" at bounding box center [515, 419] width 342 height 80
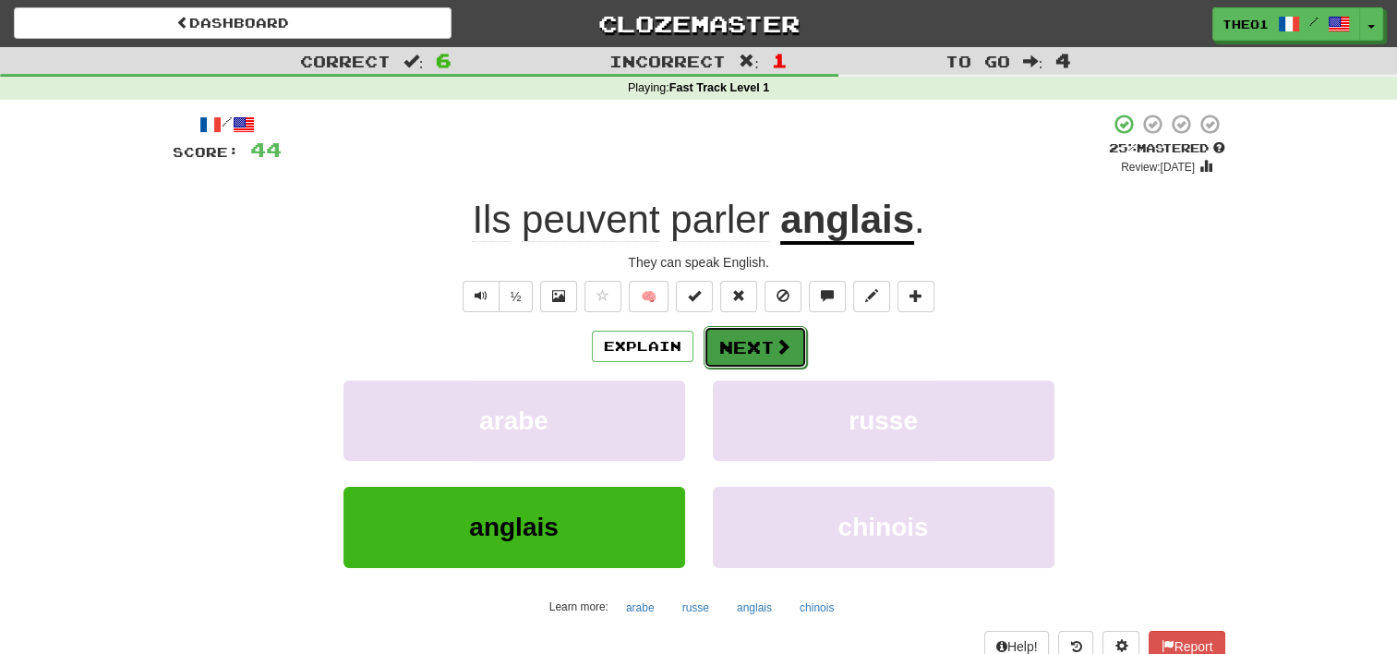
click at [776, 352] on span at bounding box center [783, 346] width 17 height 17
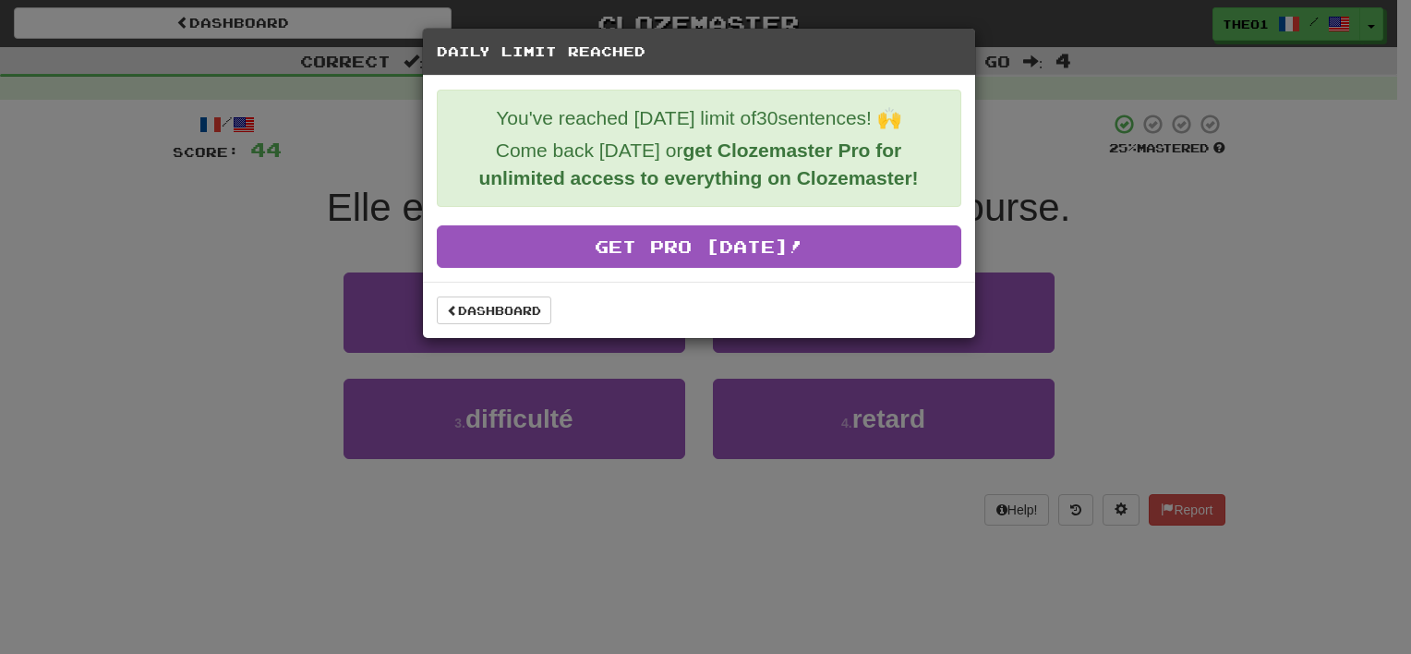
click at [1127, 246] on div "Daily Limit Reached You've reached today's limit of 30 sentences! 🙌 Come back t…" at bounding box center [705, 327] width 1411 height 654
